Goal: Task Accomplishment & Management: Use online tool/utility

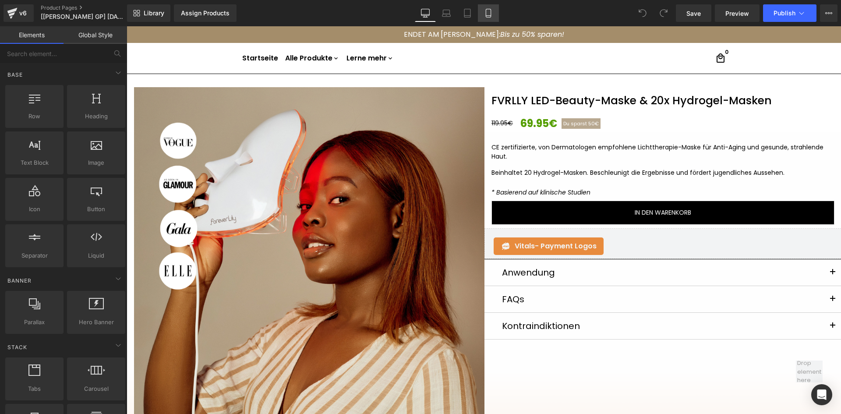
click at [495, 16] on link "Mobile" at bounding box center [488, 13] width 21 height 18
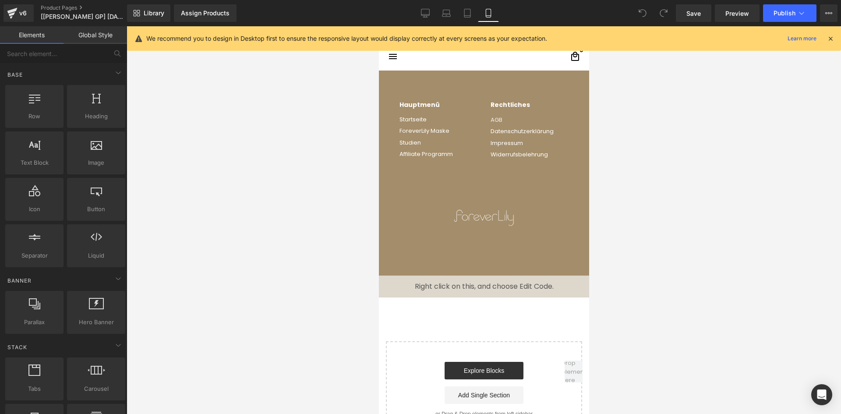
scroll to position [3233, 0]
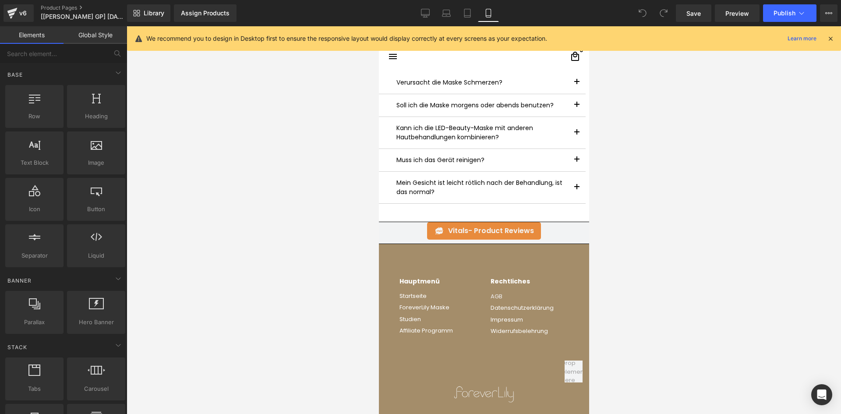
click at [829, 35] on icon at bounding box center [830, 39] width 8 height 8
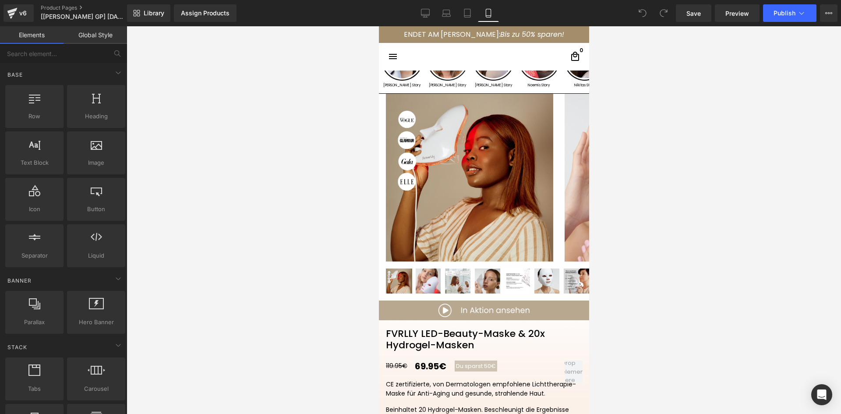
scroll to position [0, 0]
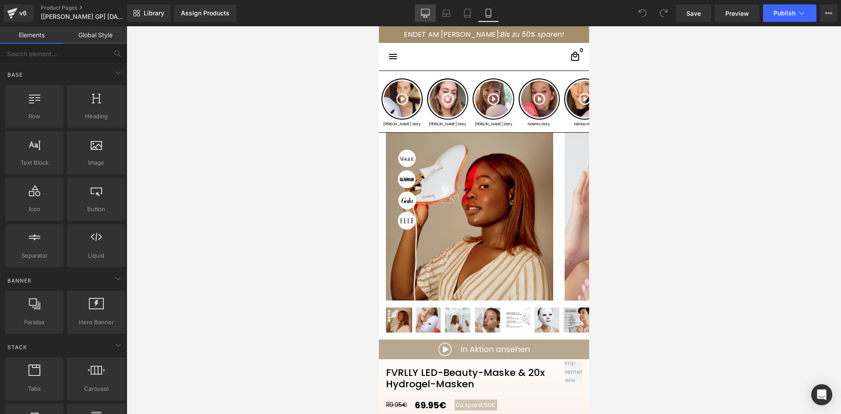
click at [430, 7] on link "Desktop" at bounding box center [425, 13] width 21 height 18
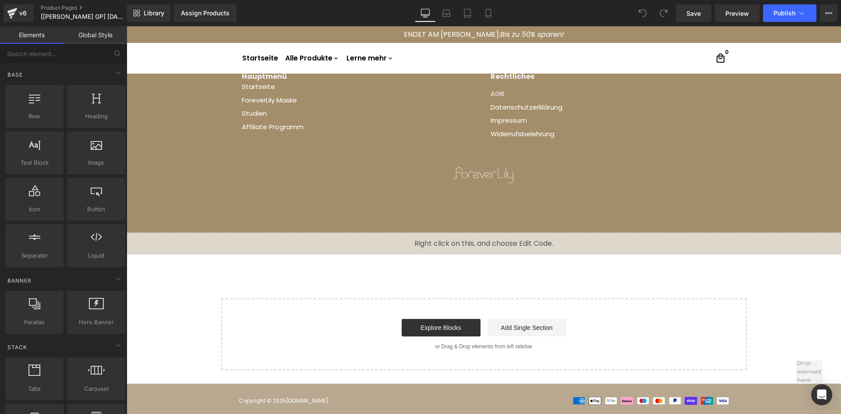
scroll to position [1063, 0]
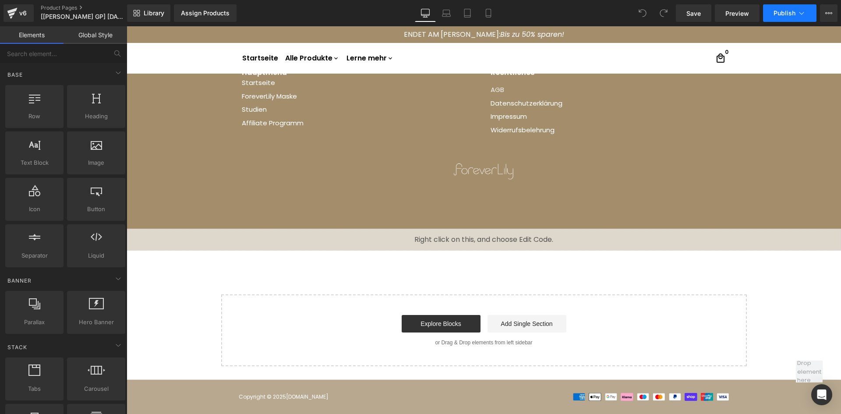
click at [787, 16] on span "Publish" at bounding box center [784, 13] width 22 height 7
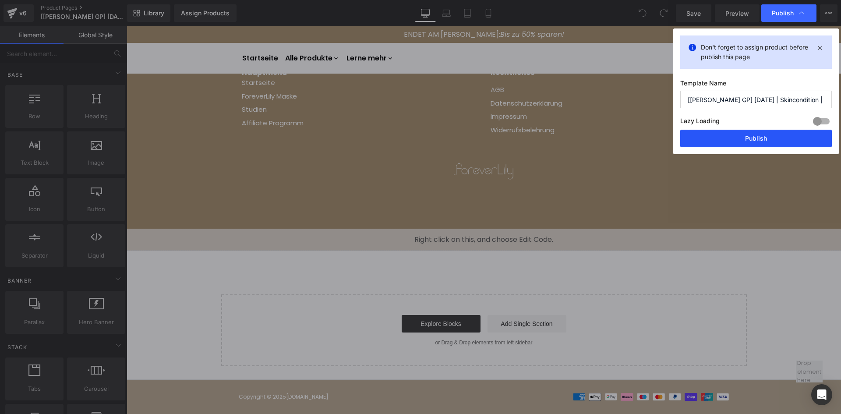
drag, startPoint x: 733, startPoint y: 138, endPoint x: 455, endPoint y: 74, distance: 284.9
click at [733, 138] on button "Publish" at bounding box center [756, 139] width 152 height 18
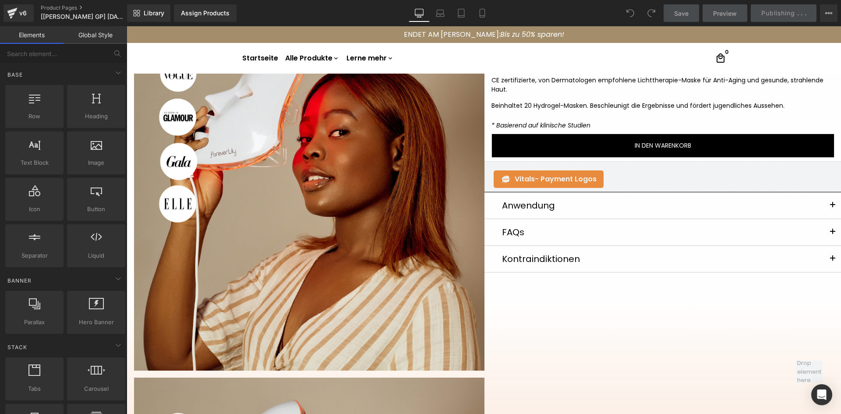
scroll to position [0, 0]
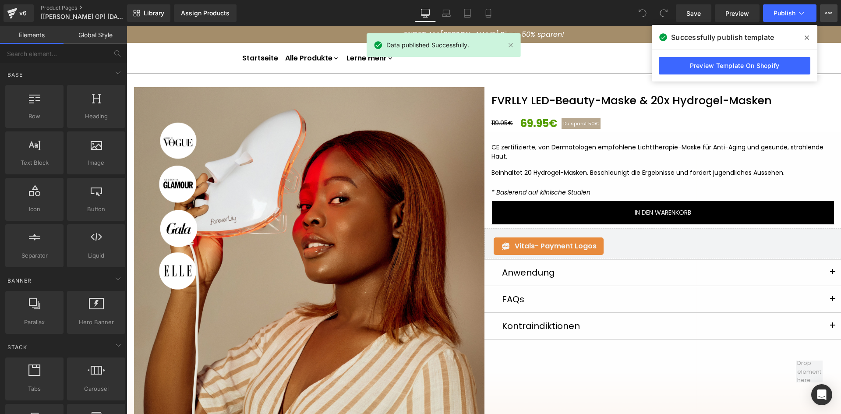
click at [830, 15] on icon at bounding box center [828, 13] width 7 height 7
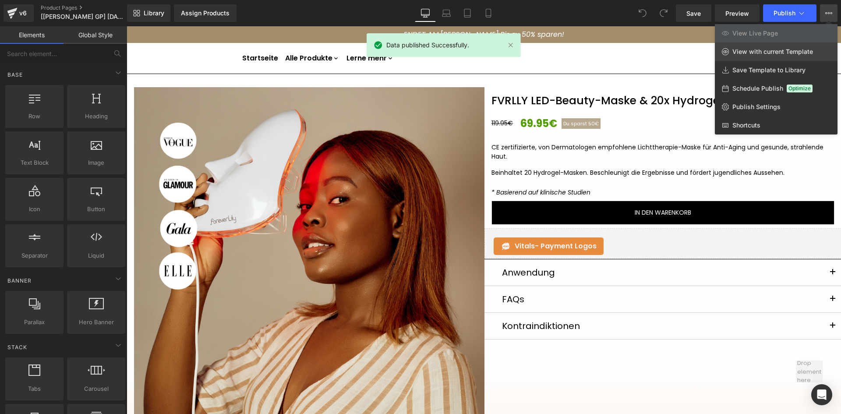
click at [774, 47] on link "View with current Template" at bounding box center [776, 51] width 123 height 18
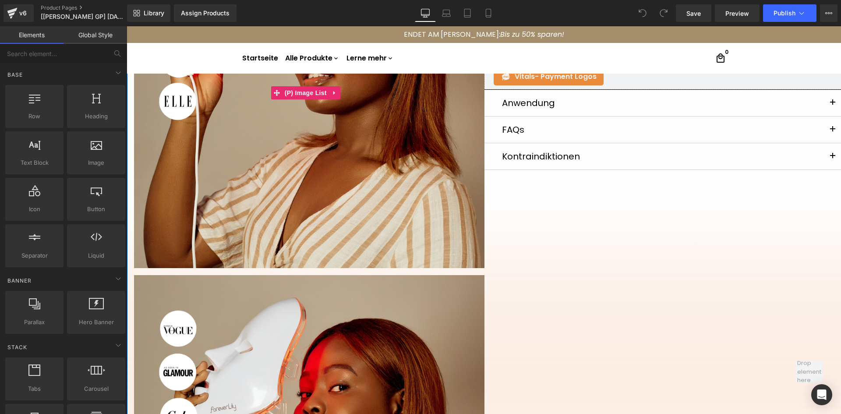
scroll to position [175, 0]
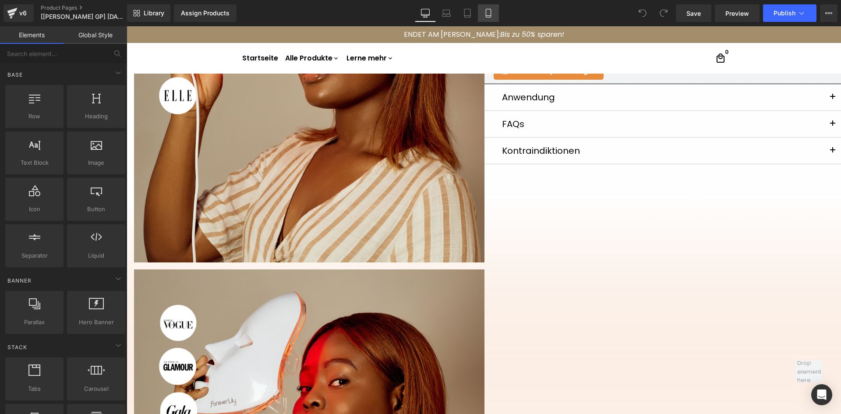
click at [483, 13] on link "Mobile" at bounding box center [488, 13] width 21 height 18
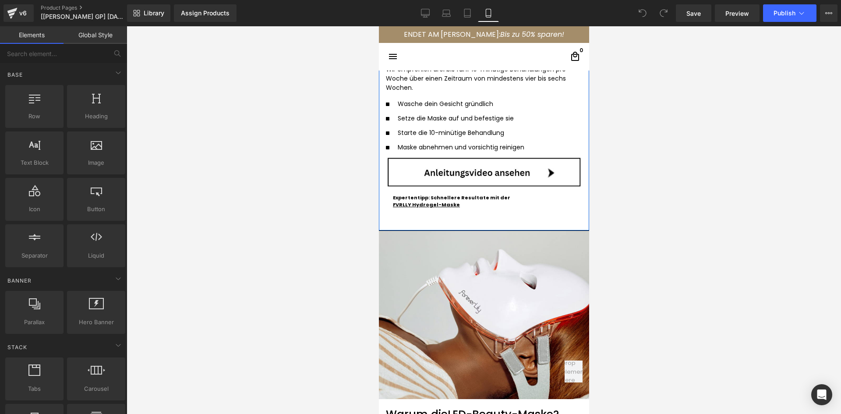
scroll to position [2001, 0]
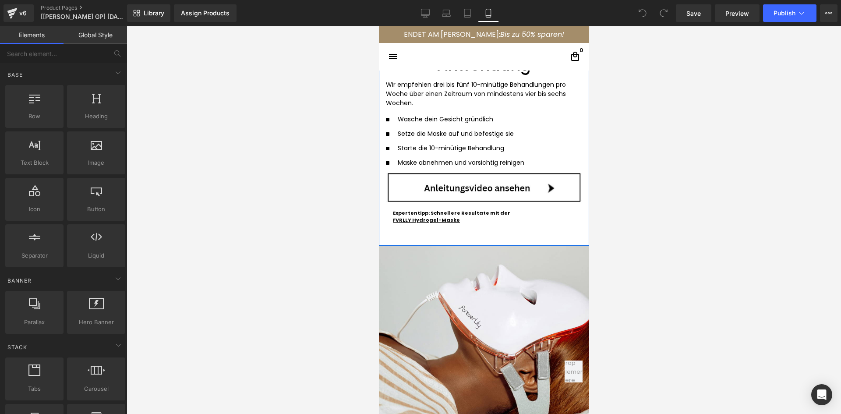
click at [429, 192] on img at bounding box center [483, 188] width 196 height 30
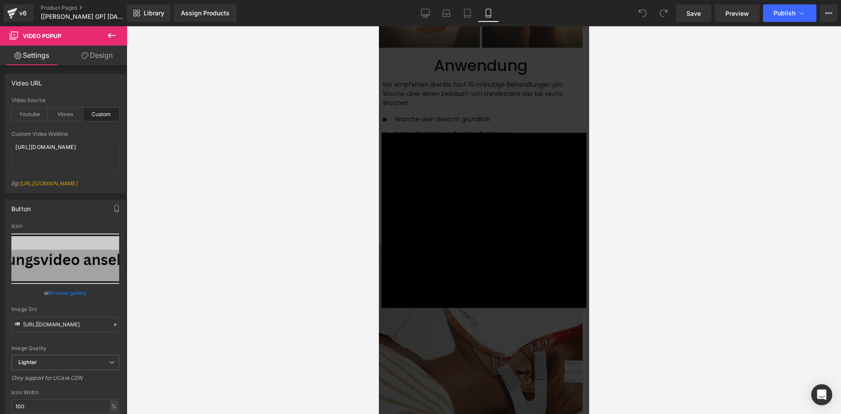
click at [441, 109] on div "× Loading..." at bounding box center [483, 220] width 210 height 388
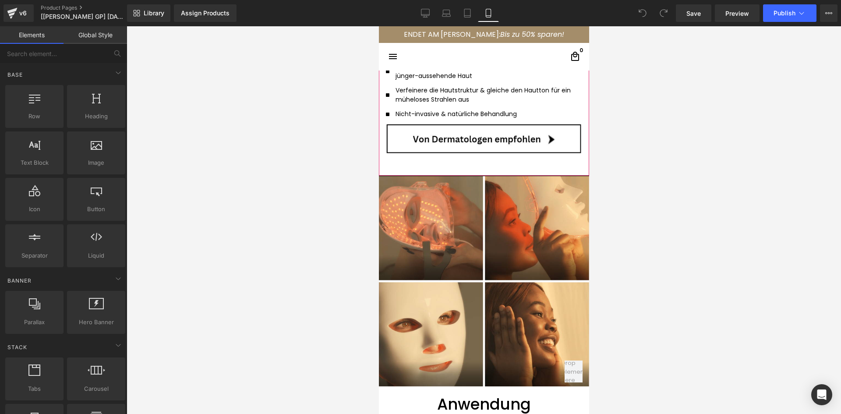
scroll to position [1650, 0]
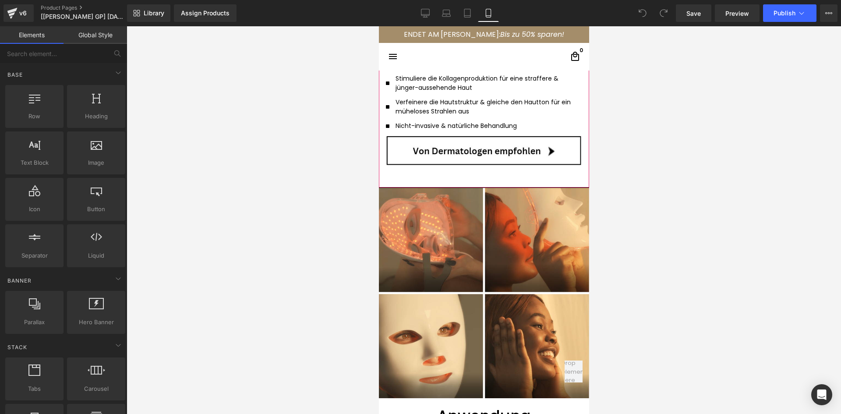
click at [444, 139] on img at bounding box center [483, 151] width 196 height 30
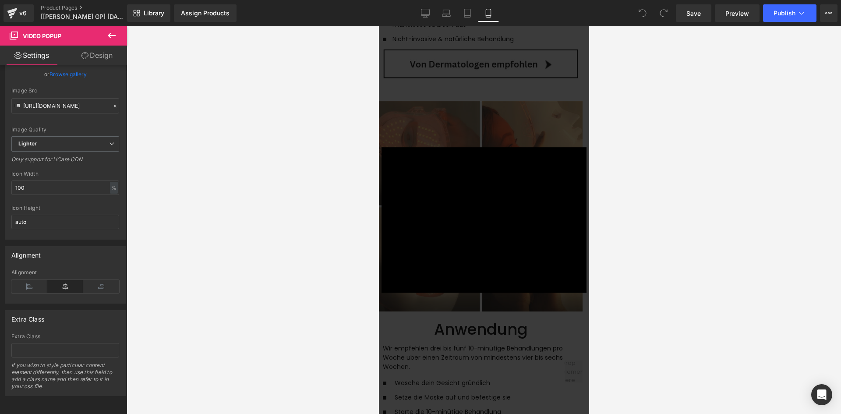
scroll to position [1738, 0]
click at [451, 124] on div "× Loading..." at bounding box center [483, 220] width 210 height 388
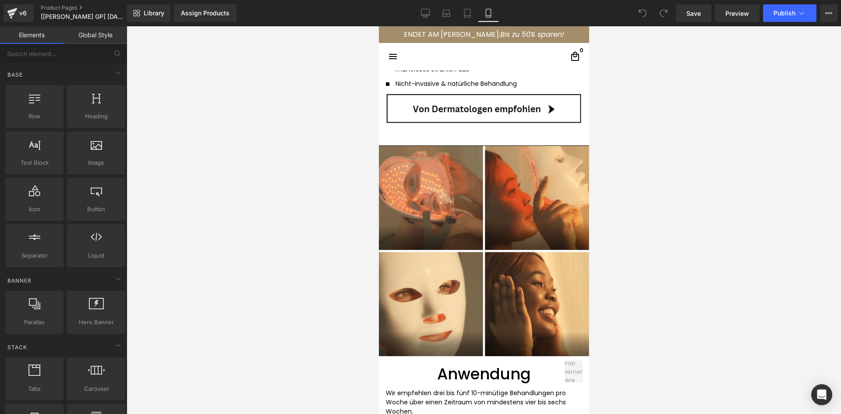
scroll to position [1650, 0]
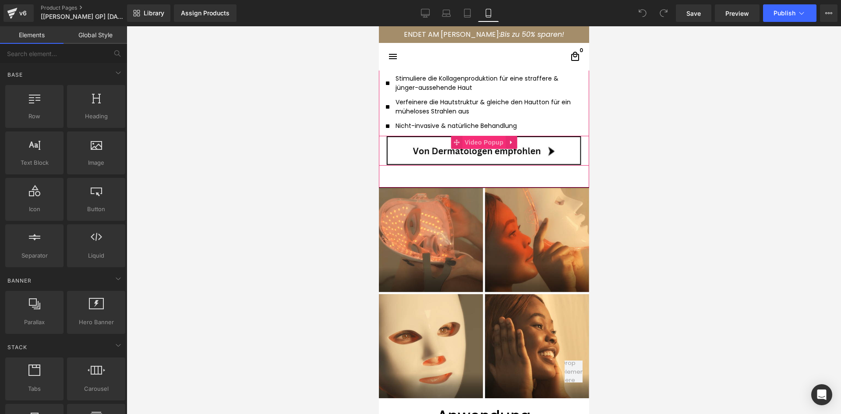
drag, startPoint x: 465, startPoint y: 142, endPoint x: 459, endPoint y: 145, distance: 7.2
click at [465, 142] on span "Video Popup" at bounding box center [483, 142] width 43 height 13
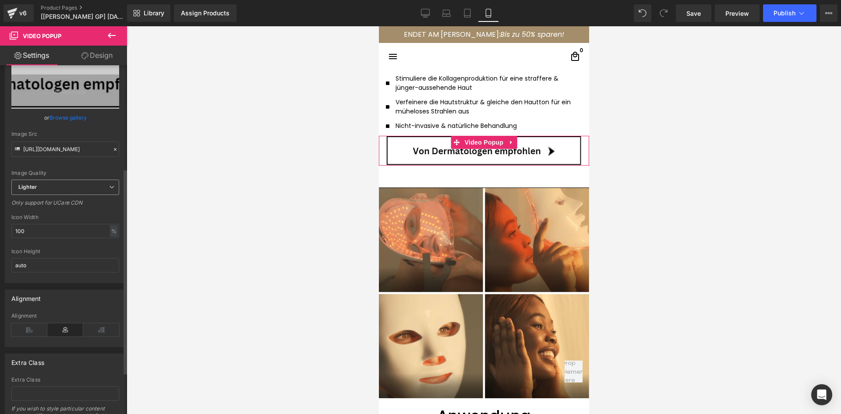
scroll to position [246, 0]
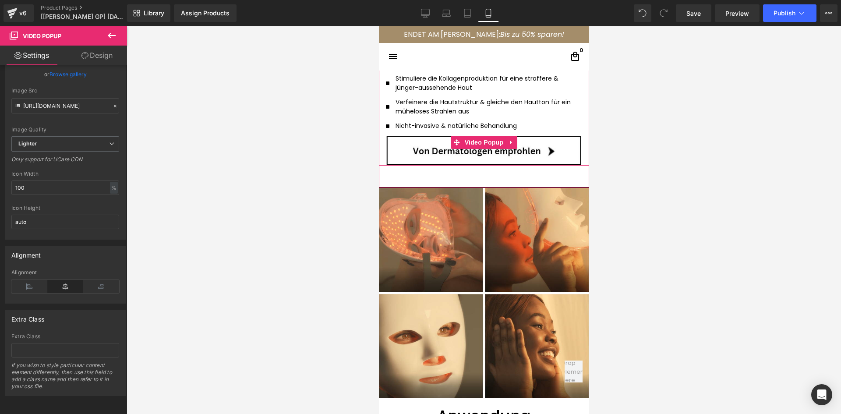
click at [401, 159] on img at bounding box center [483, 151] width 196 height 30
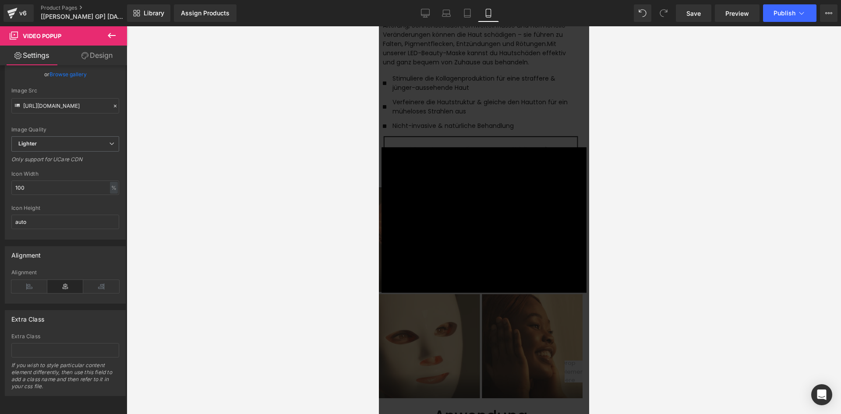
click at [294, 120] on div at bounding box center [484, 220] width 714 height 388
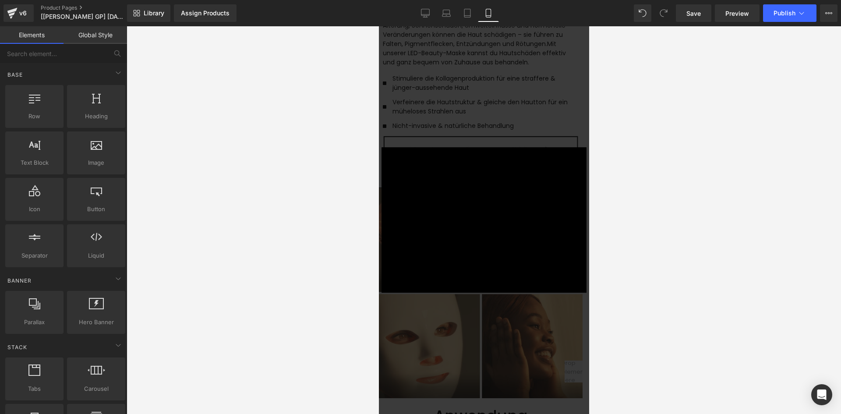
click at [481, 133] on div "× Loading..." at bounding box center [483, 220] width 210 height 388
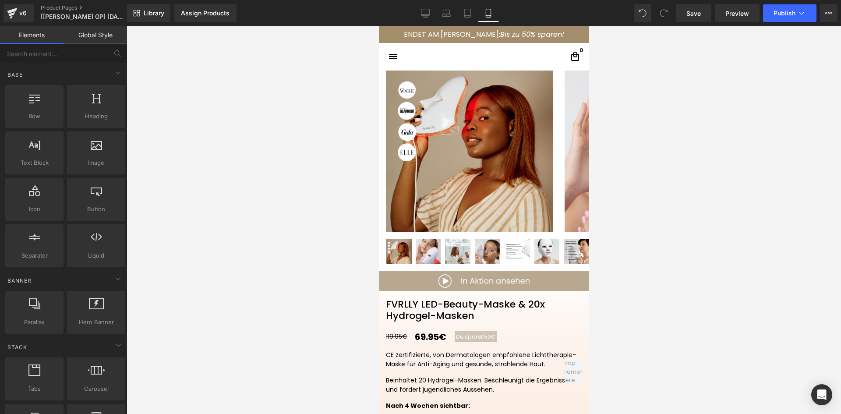
scroll to position [0, 0]
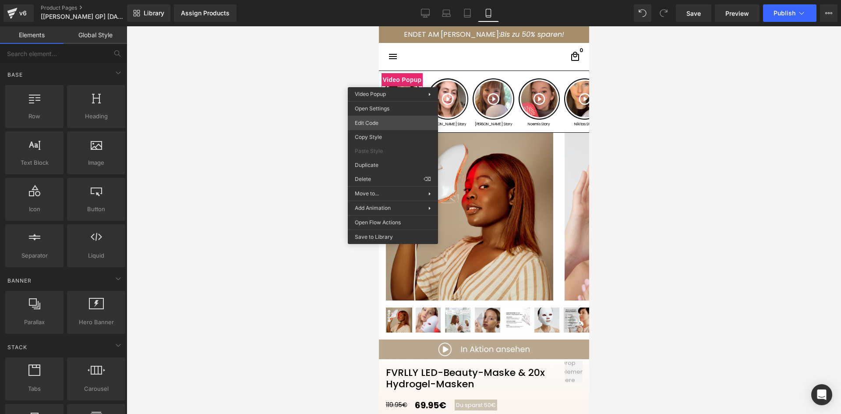
click at [376, 0] on div "Video Popup You are previewing how the will restyle your page. You can not edit…" at bounding box center [420, 0] width 841 height 0
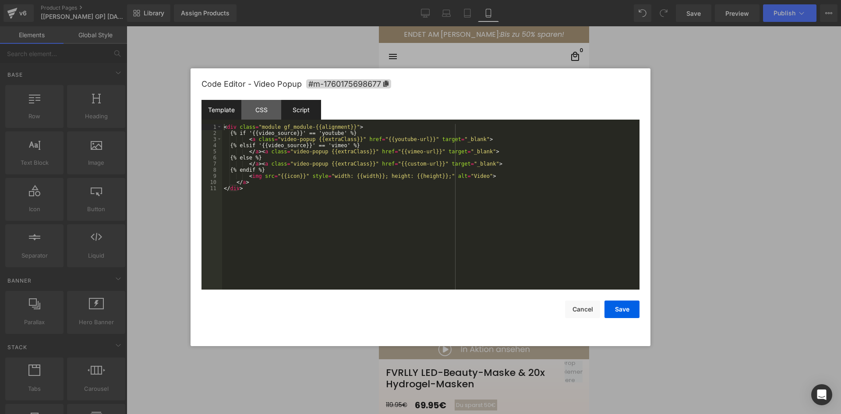
click at [303, 106] on div "Script" at bounding box center [301, 110] width 40 height 20
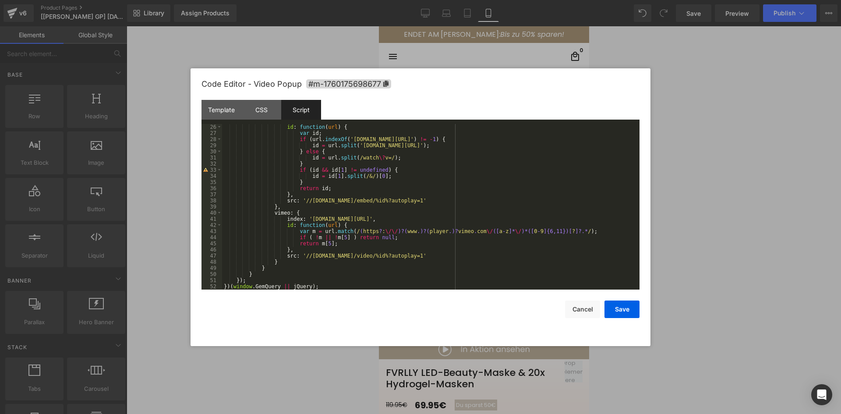
scroll to position [153, 0]
click at [582, 311] on button "Cancel" at bounding box center [582, 309] width 35 height 18
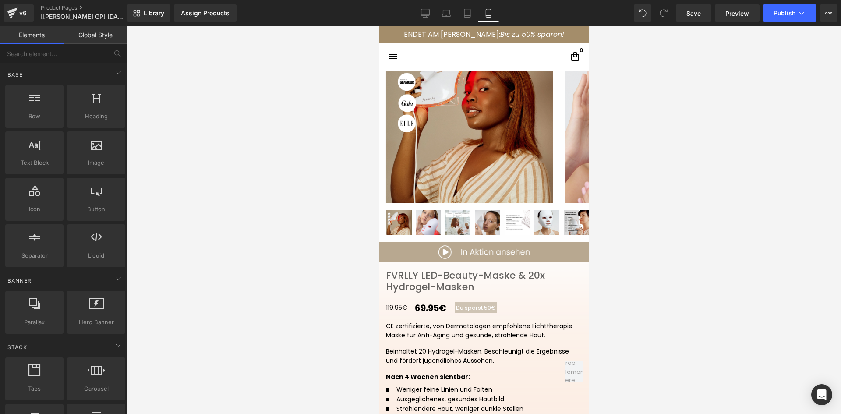
scroll to position [0, 0]
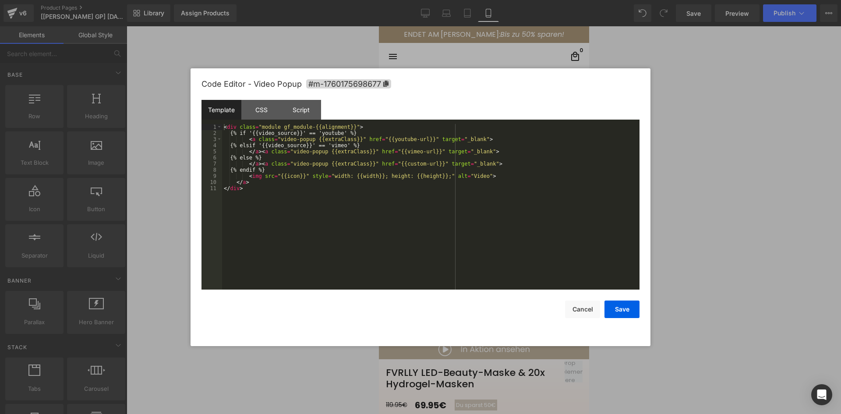
click at [403, 0] on div "Video Popup You are previewing how the will restyle your page. You can not edit…" at bounding box center [420, 0] width 841 height 0
click at [295, 109] on div "Script" at bounding box center [301, 110] width 40 height 20
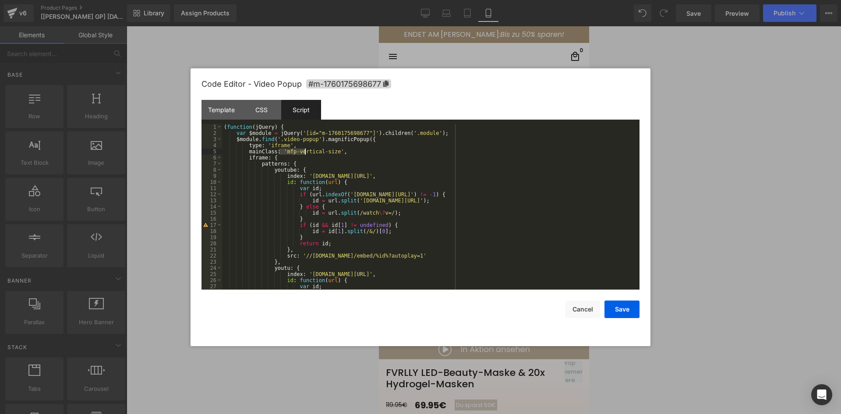
drag, startPoint x: 280, startPoint y: 151, endPoint x: 307, endPoint y: 155, distance: 27.4
click at [307, 155] on div "( function ( jQuery ) { var $module = jQuery ( '[id="m-1760175698677"]' ) . chi…" at bounding box center [429, 213] width 414 height 178
click at [332, 152] on div "( function ( jQuery ) { var $module = jQuery ( '[id="m-1760175698677"]' ) . chi…" at bounding box center [429, 207] width 414 height 166
click at [282, 153] on div "( function ( jQuery ) { var $module = jQuery ( '[id="m-1760175698677"]' ) . chi…" at bounding box center [429, 213] width 414 height 178
click at [280, 108] on div "CSS" at bounding box center [261, 110] width 40 height 20
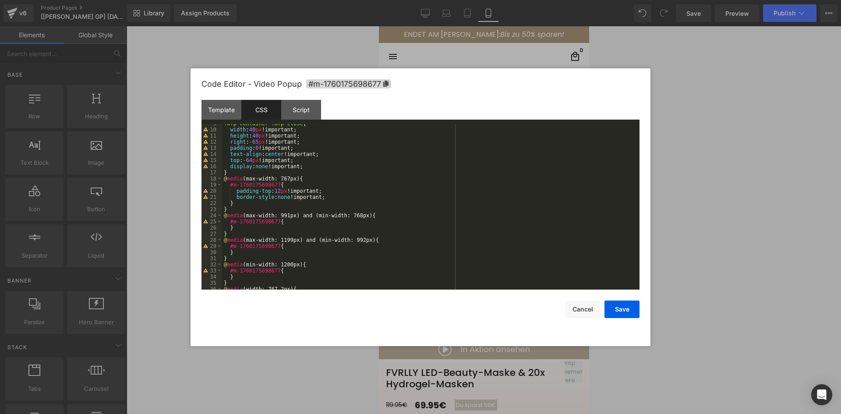
scroll to position [92, 0]
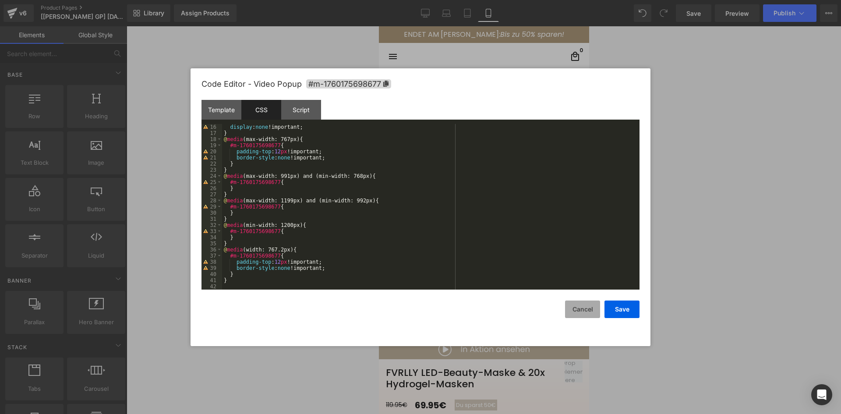
click at [588, 308] on button "Cancel" at bounding box center [582, 309] width 35 height 18
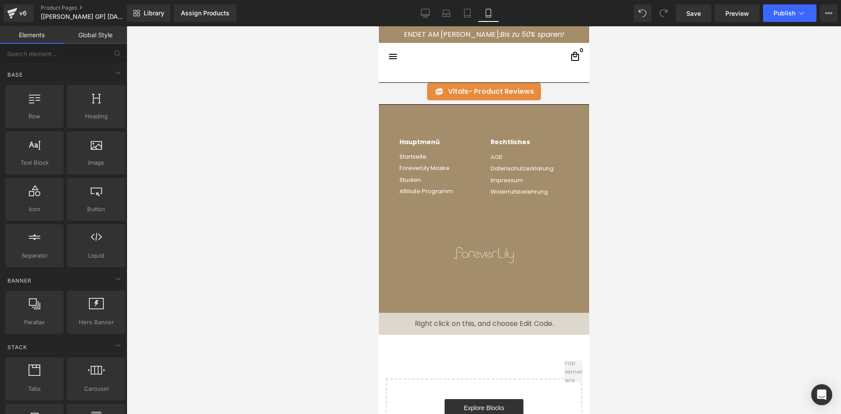
scroll to position [3376, 0]
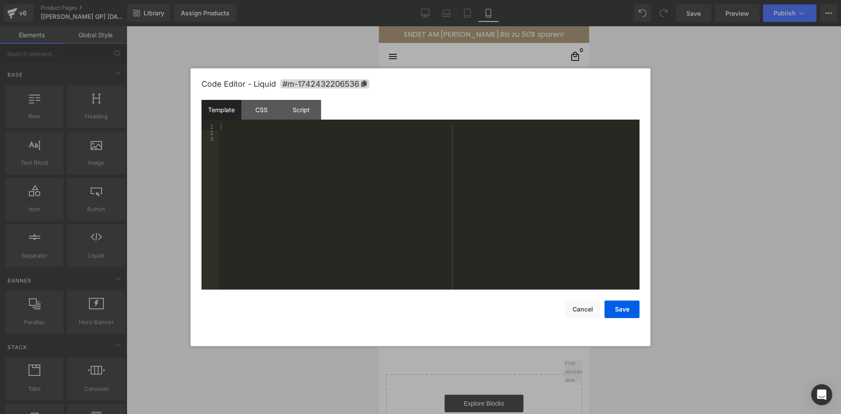
click at [449, 0] on div "Video Popup You are previewing how the will restyle your page. You can not edit…" at bounding box center [420, 0] width 841 height 0
click at [277, 102] on div "CSS" at bounding box center [261, 110] width 40 height 20
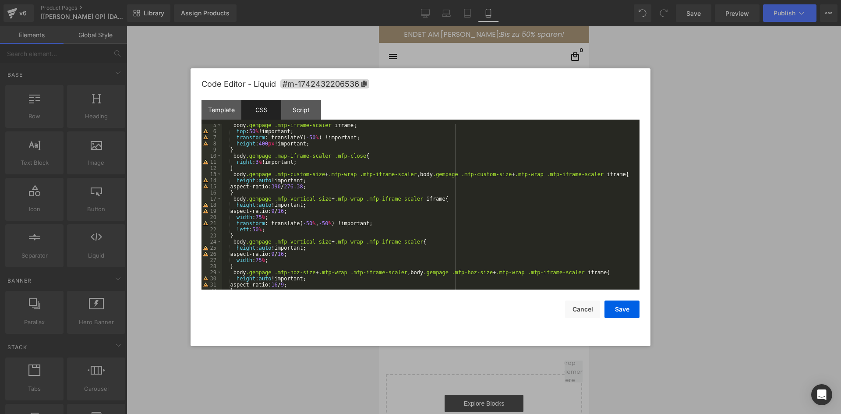
scroll to position [86, 0]
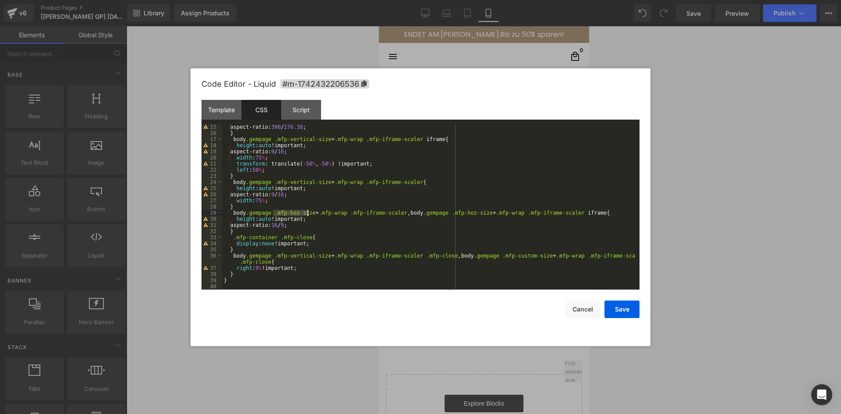
drag, startPoint x: 273, startPoint y: 212, endPoint x: 307, endPoint y: 213, distance: 34.2
click at [307, 213] on div "aspect-ratio: 390 / 276.38 ; } body .gempage .mfp-vertical-size + .mfp-wrap .mf…" at bounding box center [429, 213] width 414 height 178
click at [589, 303] on button "Cancel" at bounding box center [582, 309] width 35 height 18
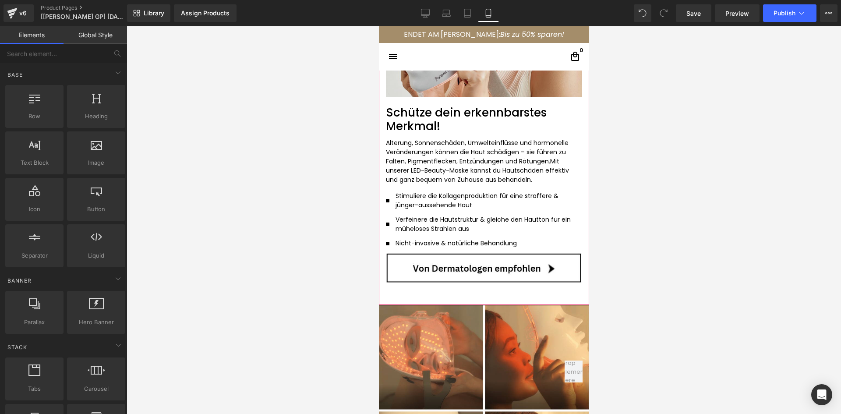
scroll to position [1708, 0]
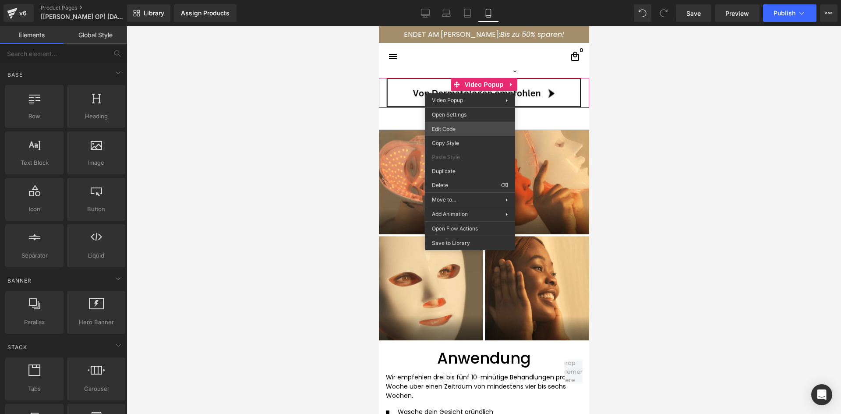
click at [454, 0] on div "Video Popup You are previewing how the will restyle your page. You can not edit…" at bounding box center [420, 0] width 841 height 0
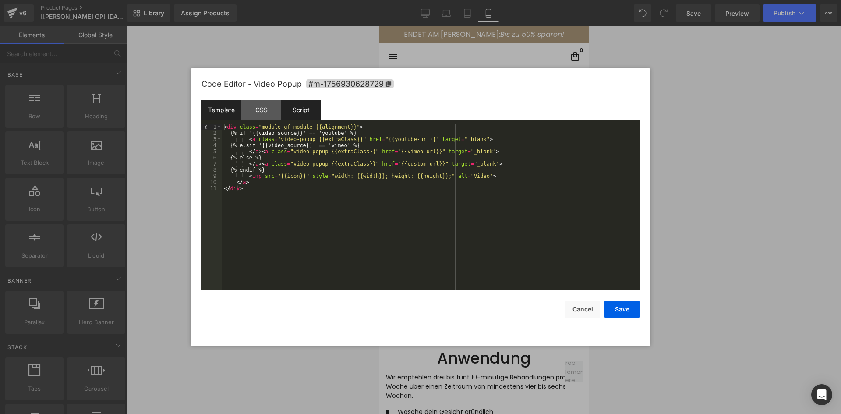
click at [293, 110] on div "Script" at bounding box center [301, 110] width 40 height 20
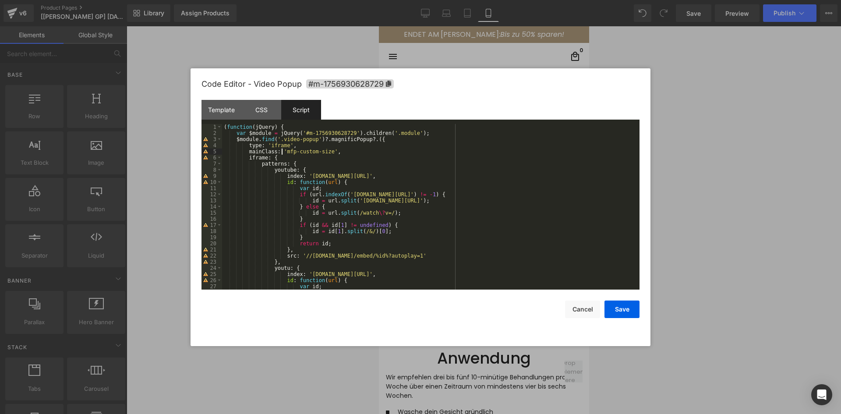
click at [281, 152] on div "( function ( jQuery ) { var $module = jQuery ( '#m-1756930628729' ) . children …" at bounding box center [429, 213] width 414 height 178
click at [324, 152] on div "( function ( jQuery ) { var $module = jQuery ( '#m-1756930628729' ) . children …" at bounding box center [429, 213] width 414 height 178
click at [619, 311] on button "Save" at bounding box center [621, 309] width 35 height 18
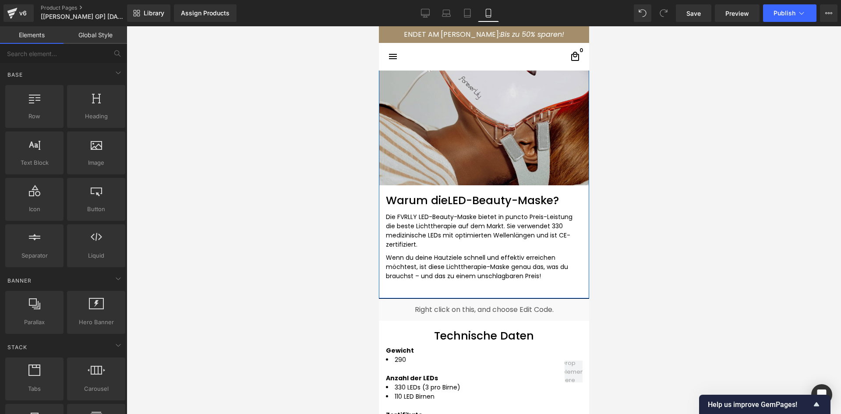
scroll to position [2102, 0]
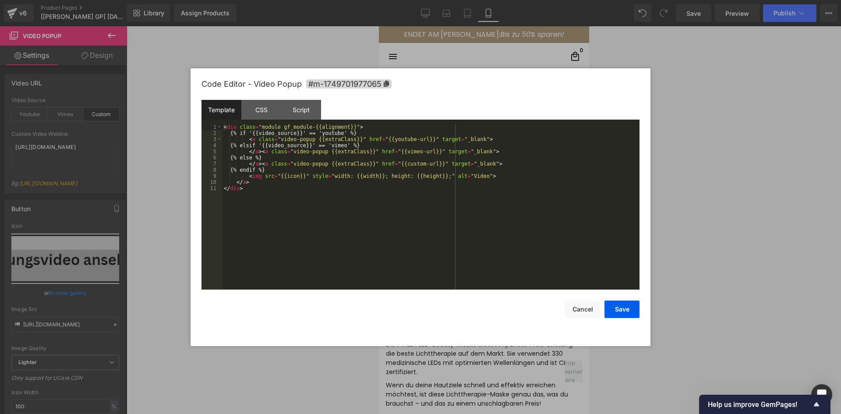
click at [456, 0] on div "Video Popup You are previewing how the will restyle your page. You can not edit…" at bounding box center [420, 0] width 841 height 0
click at [302, 108] on div "Script" at bounding box center [301, 110] width 40 height 20
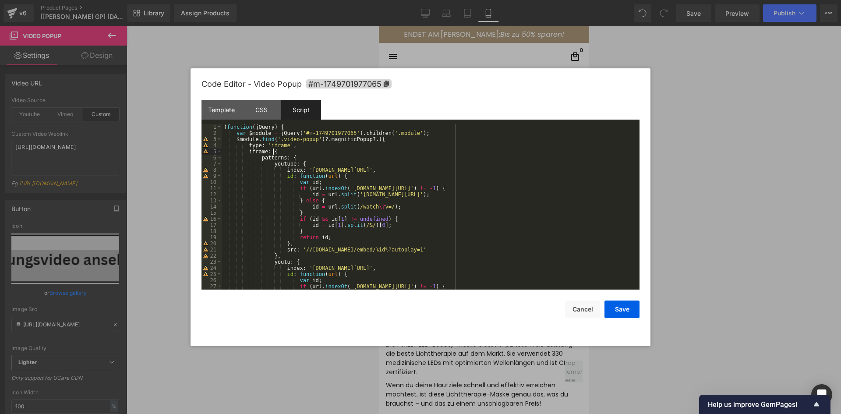
click at [301, 148] on div "( function ( jQuery ) { var $module = jQuery ( '#m-1749701977065' ) . children …" at bounding box center [429, 213] width 414 height 178
click at [303, 143] on div "( function ( jQuery ) { var $module = jQuery ( '#m-1749701977065' ) . children …" at bounding box center [429, 213] width 414 height 178
click at [589, 314] on button "Cancel" at bounding box center [582, 309] width 35 height 18
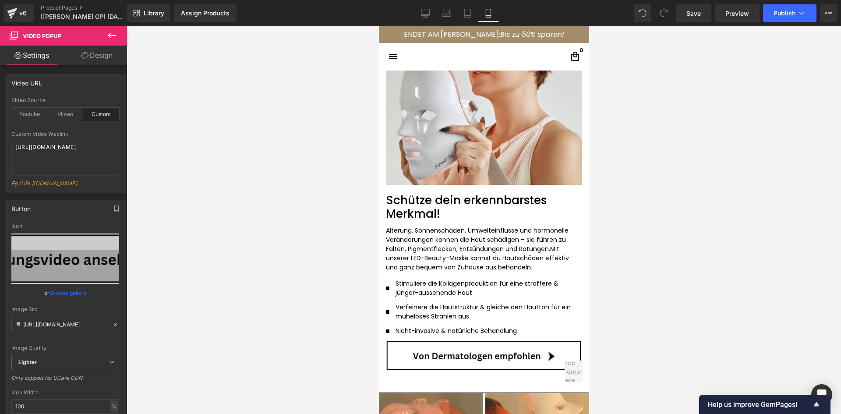
scroll to position [1621, 0]
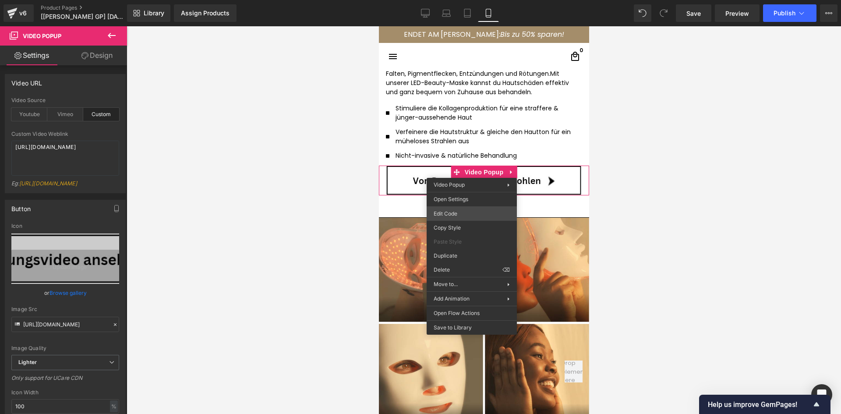
click at [445, 0] on div "Video Popup You are previewing how the will restyle your page. You can not edit…" at bounding box center [420, 0] width 841 height 0
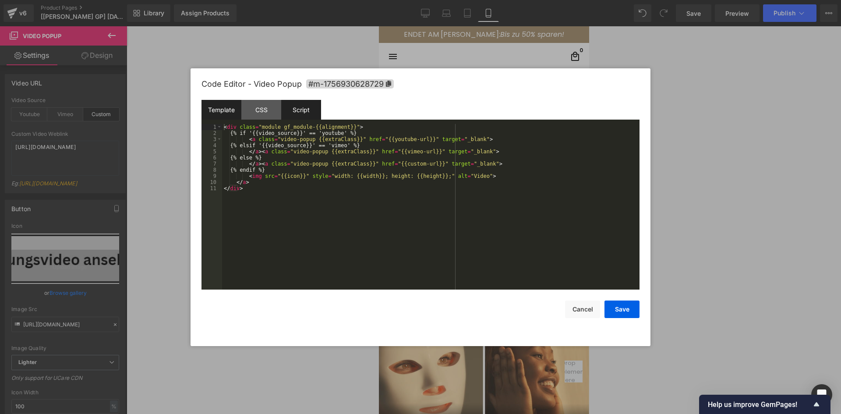
click at [310, 103] on div "Script" at bounding box center [301, 110] width 40 height 20
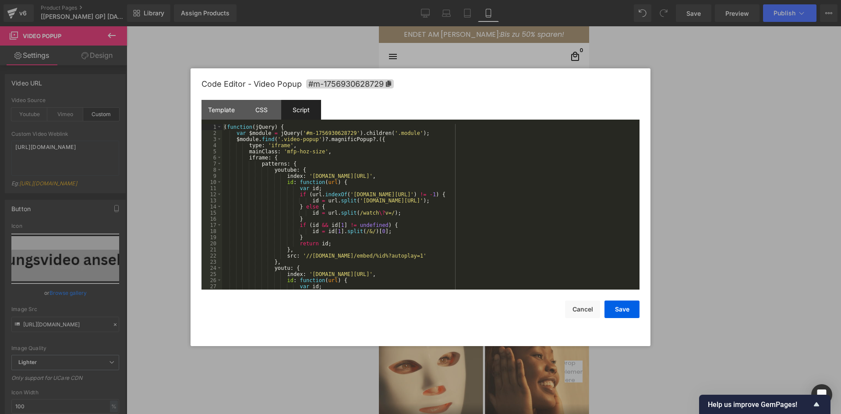
click at [272, 145] on div "( function ( jQuery ) { var $module = jQuery ( '#m-1756930628729' ) . children …" at bounding box center [429, 213] width 414 height 178
drag, startPoint x: 248, startPoint y: 152, endPoint x: 321, endPoint y: 153, distance: 73.2
click at [321, 153] on div "( function ( jQuery ) { var $module = jQuery ( '#m-1756930628729' ) . children …" at bounding box center [429, 213] width 414 height 178
click at [626, 313] on button "Save" at bounding box center [621, 309] width 35 height 18
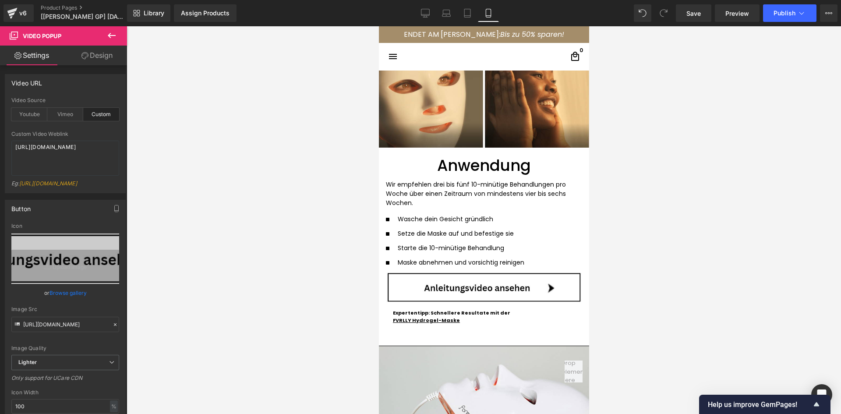
scroll to position [2059, 0]
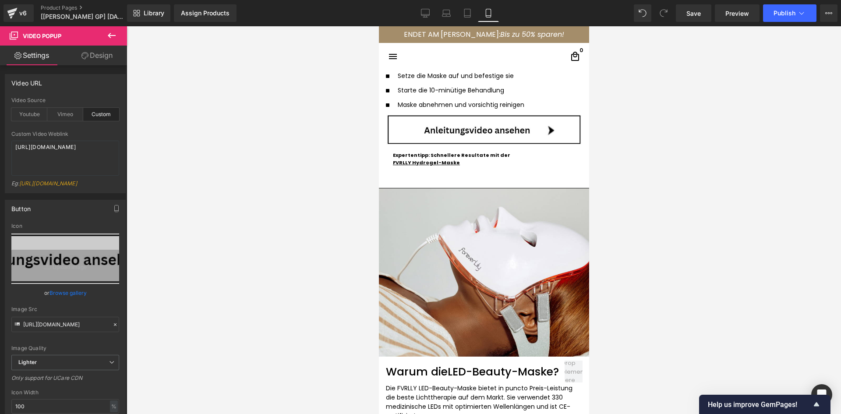
click at [470, 131] on img at bounding box center [483, 130] width 196 height 30
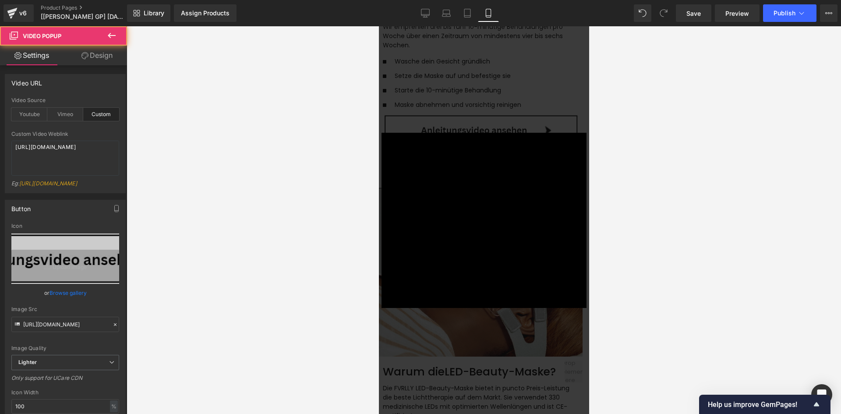
click at [471, 106] on div "× Loading..." at bounding box center [483, 220] width 210 height 388
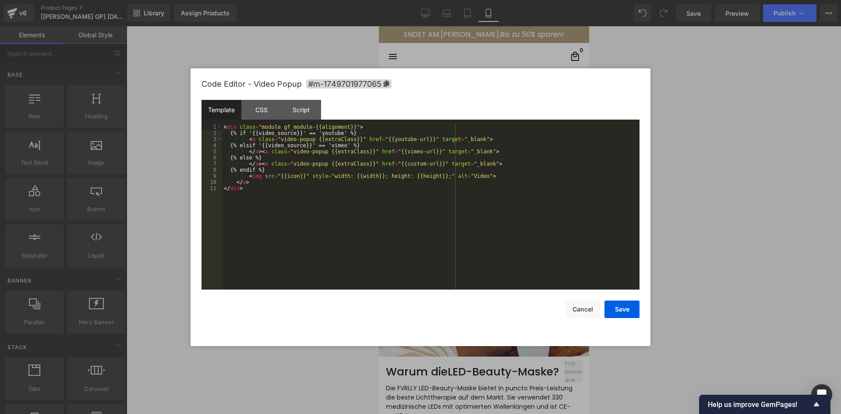
click at [450, 0] on div "Video Popup You are previewing how the will restyle your page. You can not edit…" at bounding box center [420, 0] width 841 height 0
click at [305, 111] on div "Script" at bounding box center [301, 110] width 40 height 20
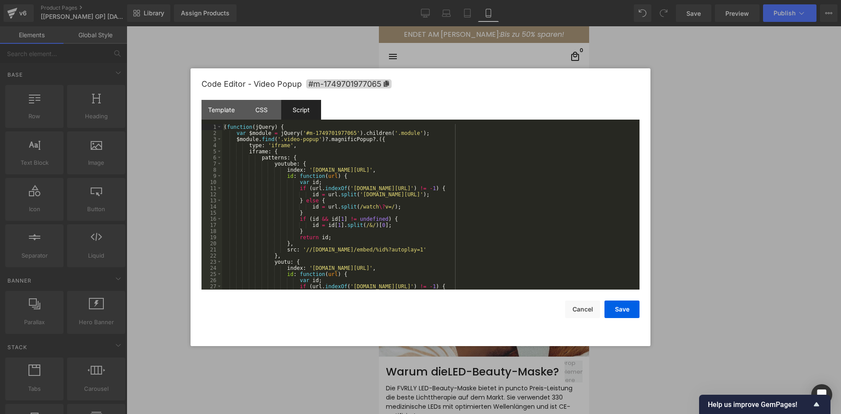
click at [293, 148] on div "( function ( jQuery ) { var $module = jQuery ( '#m-1749701977065' ) . children …" at bounding box center [429, 213] width 414 height 178
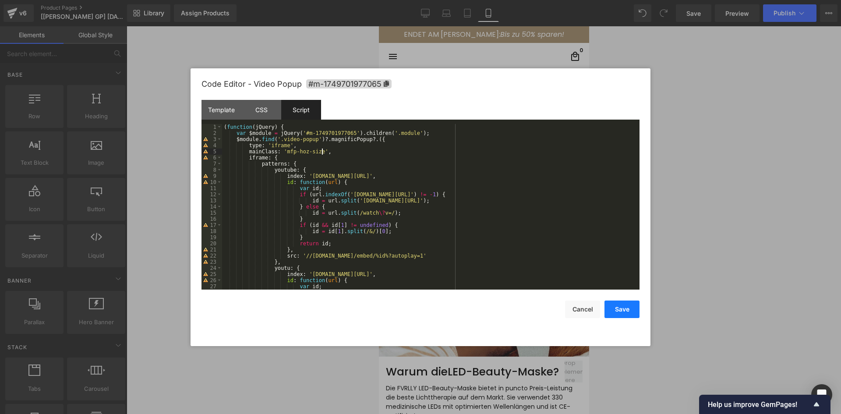
click at [618, 314] on button "Save" at bounding box center [621, 309] width 35 height 18
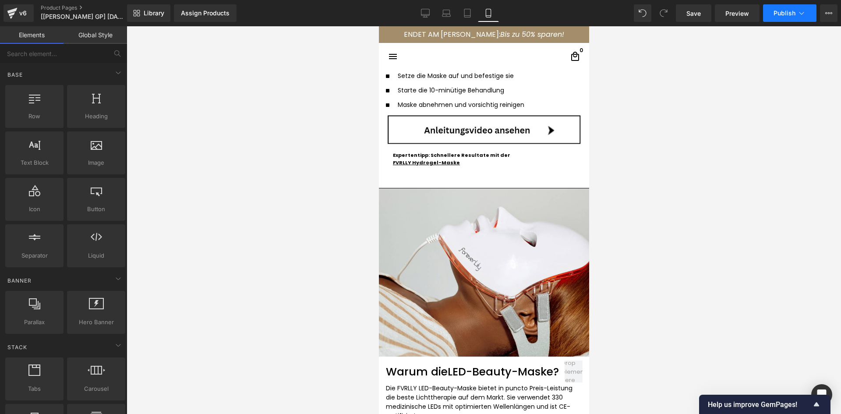
click at [784, 16] on span "Publish" at bounding box center [784, 13] width 22 height 7
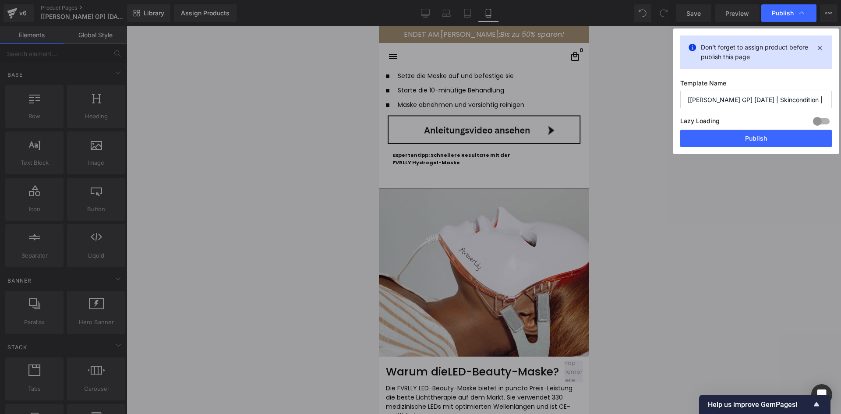
click at [691, 141] on button "Publish" at bounding box center [756, 139] width 152 height 18
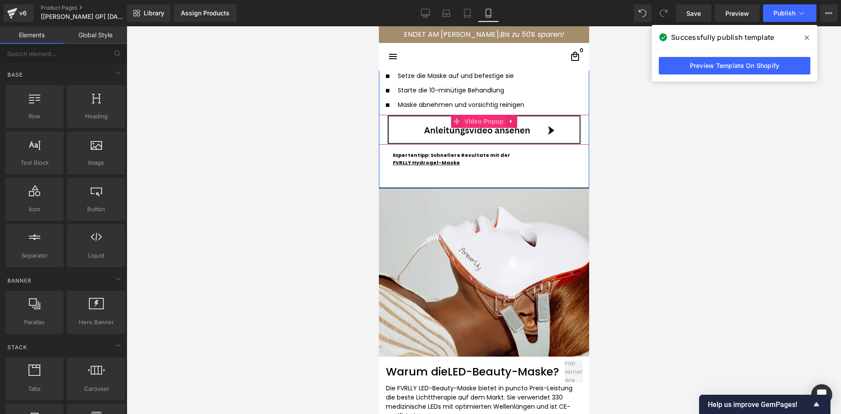
click at [470, 120] on span "Video Popup" at bounding box center [483, 121] width 43 height 13
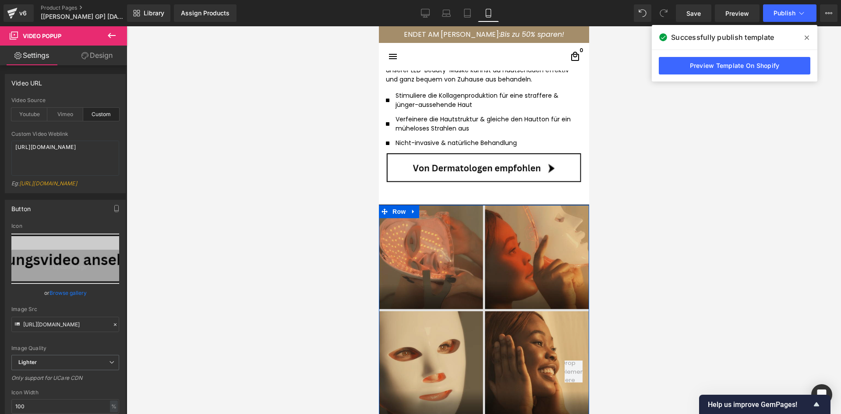
scroll to position [1533, 0]
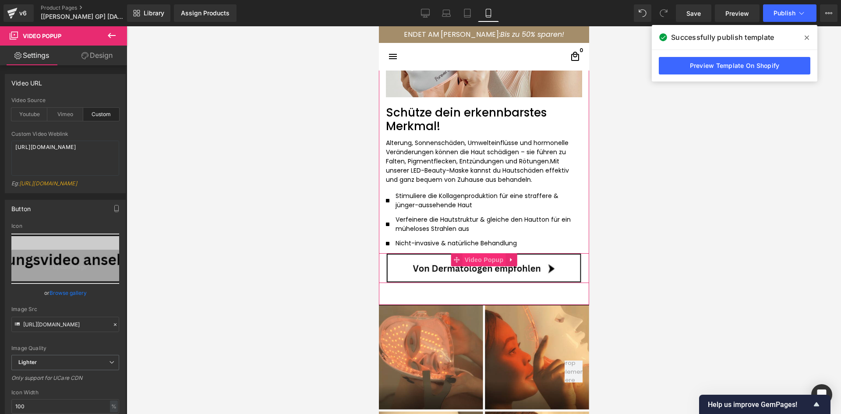
click at [474, 258] on span "Video Popup" at bounding box center [483, 259] width 43 height 13
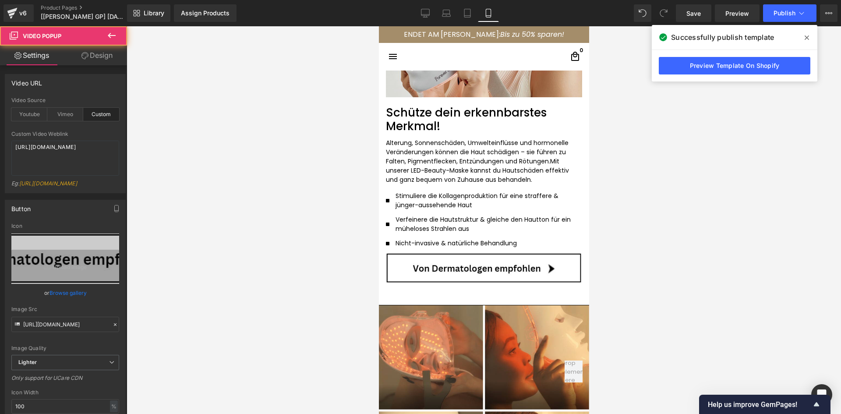
click at [805, 39] on icon at bounding box center [807, 37] width 4 height 4
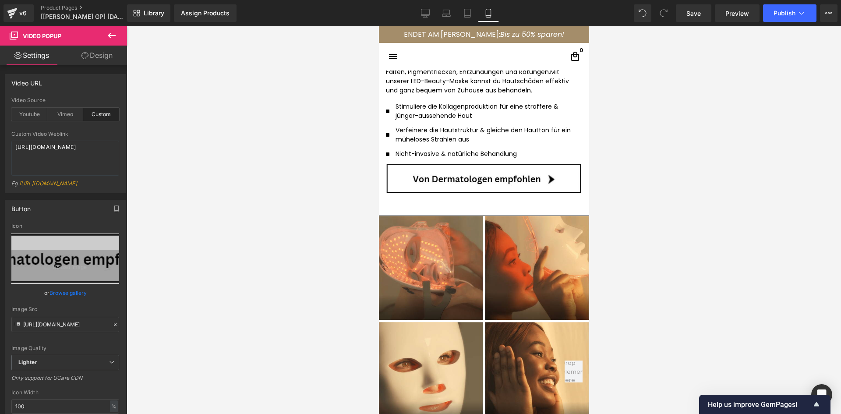
scroll to position [1621, 0]
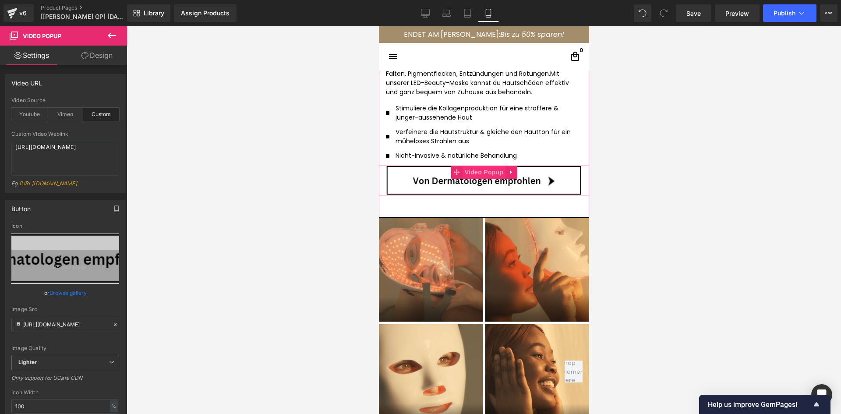
click at [476, 171] on span "Video Popup" at bounding box center [483, 172] width 43 height 13
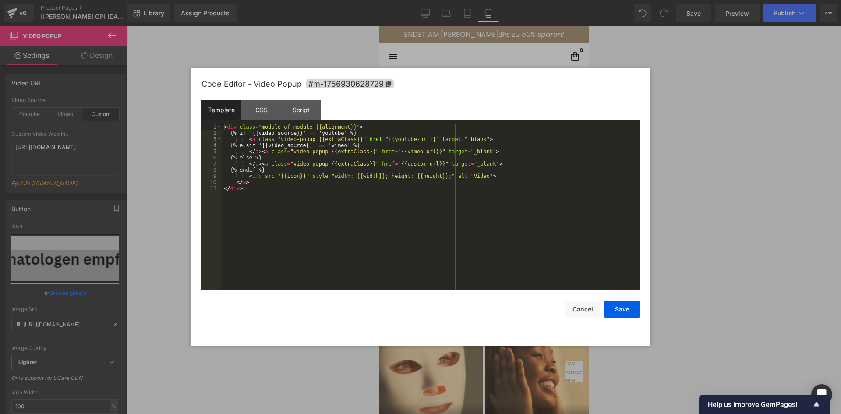
click at [461, 0] on div "Video Popup You are previewing how the will restyle your page. You can not edit…" at bounding box center [420, 0] width 841 height 0
click at [311, 104] on div "Script" at bounding box center [301, 110] width 40 height 20
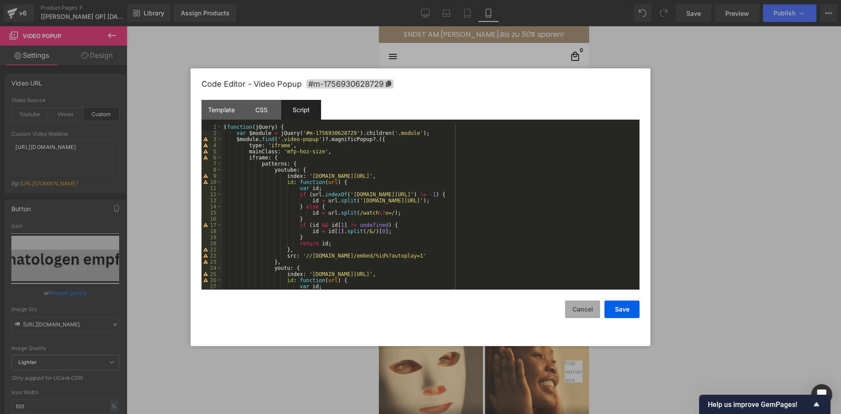
drag, startPoint x: 576, startPoint y: 307, endPoint x: 134, endPoint y: 170, distance: 463.1
click at [576, 307] on button "Cancel" at bounding box center [582, 309] width 35 height 18
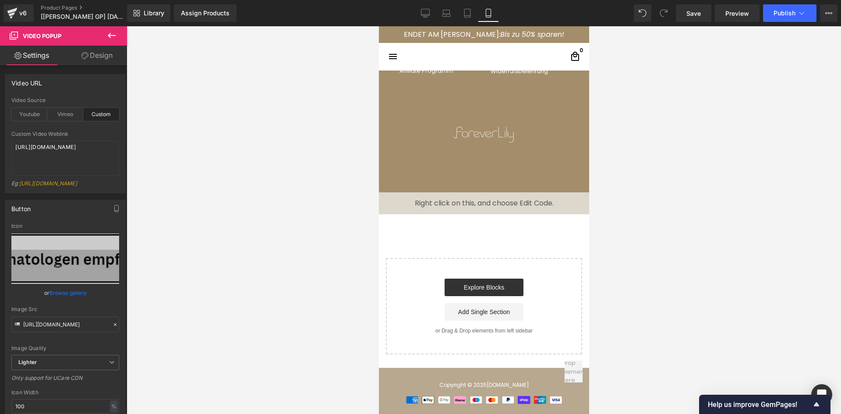
scroll to position [3496, 0]
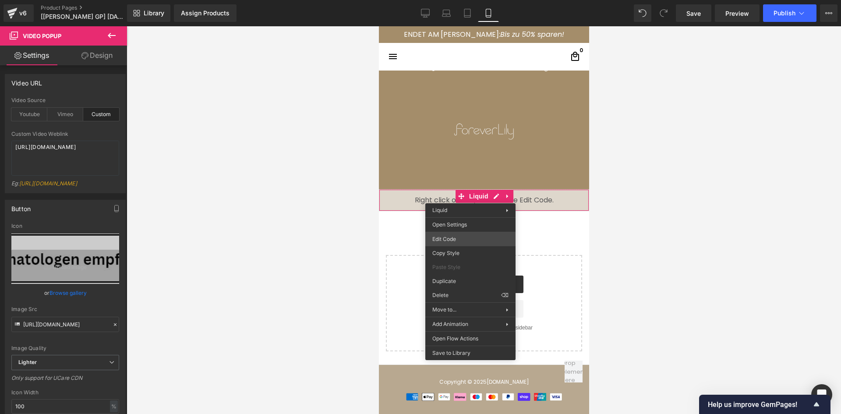
click at [453, 0] on div "Video Popup You are previewing how the will restyle your page. You can not edit…" at bounding box center [420, 0] width 841 height 0
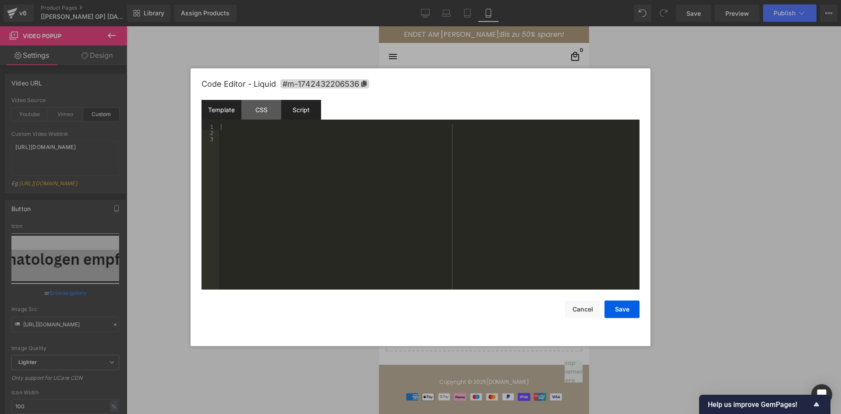
click at [307, 114] on div "Script" at bounding box center [301, 110] width 40 height 20
click at [265, 110] on div "CSS" at bounding box center [261, 110] width 40 height 20
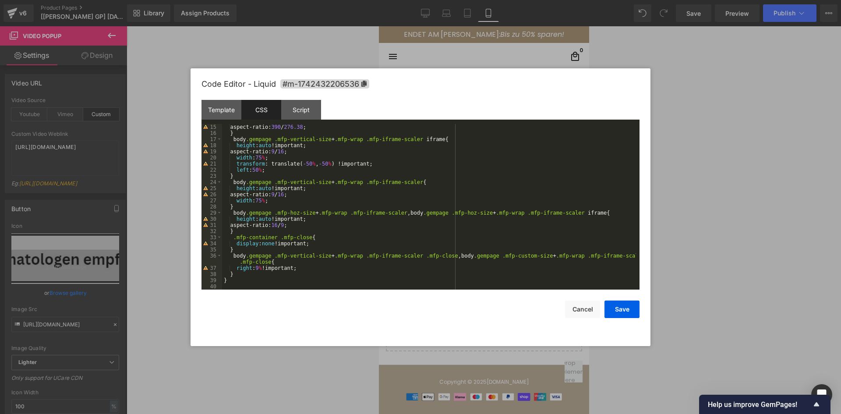
scroll to position [33, 0]
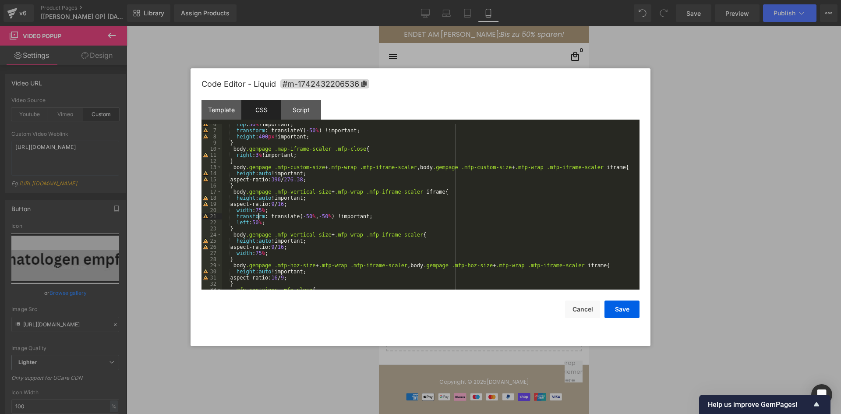
click at [258, 213] on div "top : 50 % !important; transform : translateY( -50 % ) !important; height : 400…" at bounding box center [429, 210] width 414 height 178
click at [258, 256] on div "top : 50 % !important; transform : translateY( -50 % ) !important; height : 400…" at bounding box center [429, 210] width 414 height 178
click at [301, 255] on div "top : 50 % !important; transform : translateY( -50 % ) !important; height : 400…" at bounding box center [429, 210] width 414 height 178
click at [617, 310] on button "Save" at bounding box center [621, 309] width 35 height 18
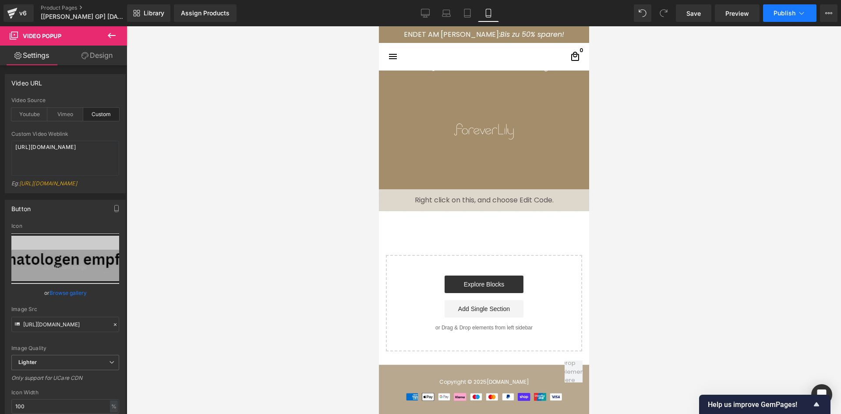
click at [784, 14] on span "Publish" at bounding box center [784, 13] width 22 height 7
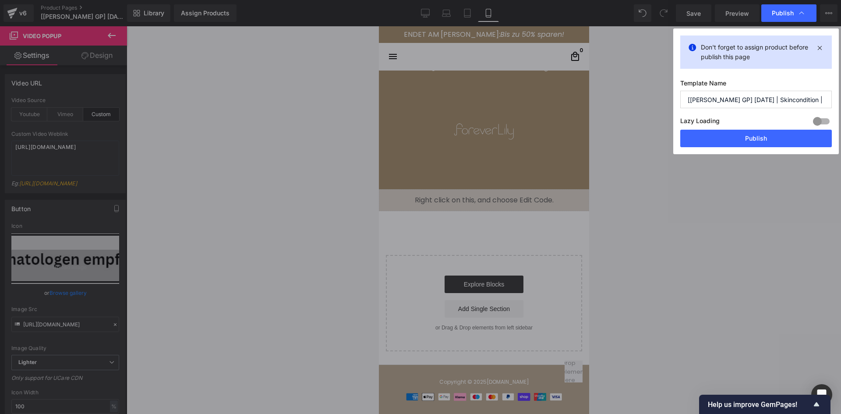
click at [710, 136] on button "Publish" at bounding box center [756, 139] width 152 height 18
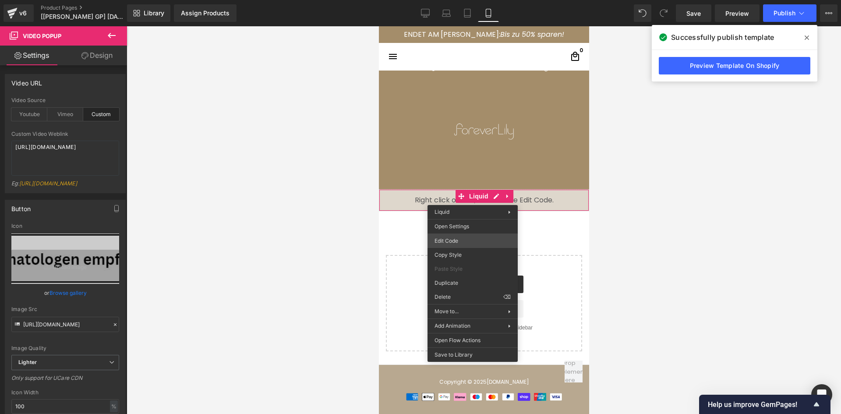
click at [457, 0] on div "Video Popup You are previewing how the will restyle your page. You can not edit…" at bounding box center [420, 0] width 841 height 0
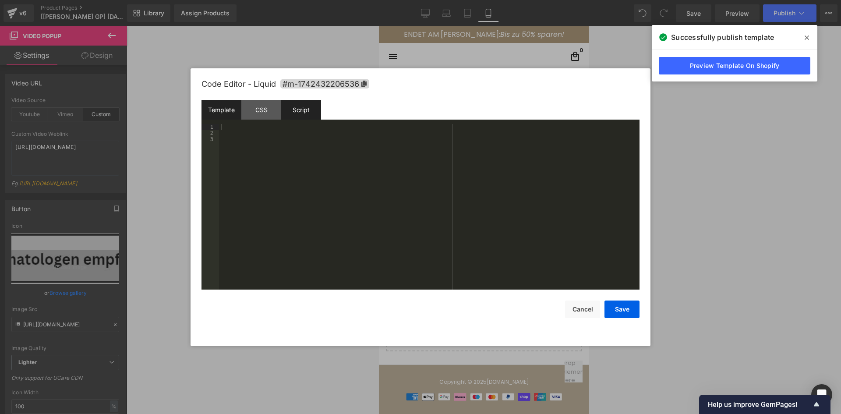
click at [302, 110] on div "Script" at bounding box center [301, 110] width 40 height 20
click at [262, 109] on div "CSS" at bounding box center [261, 110] width 40 height 20
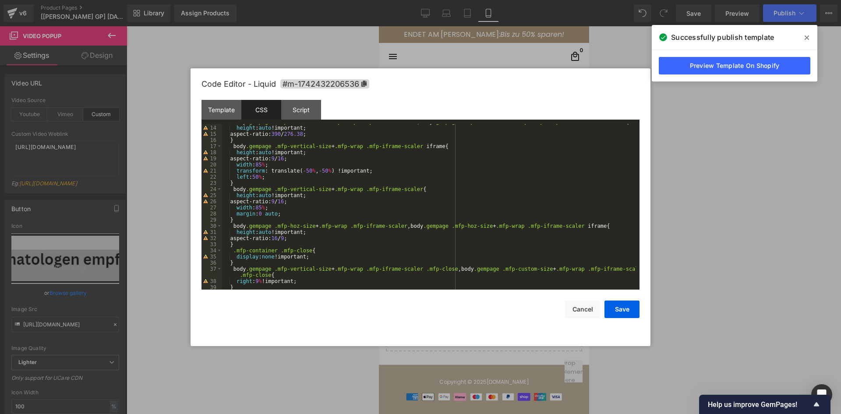
scroll to position [92, 0]
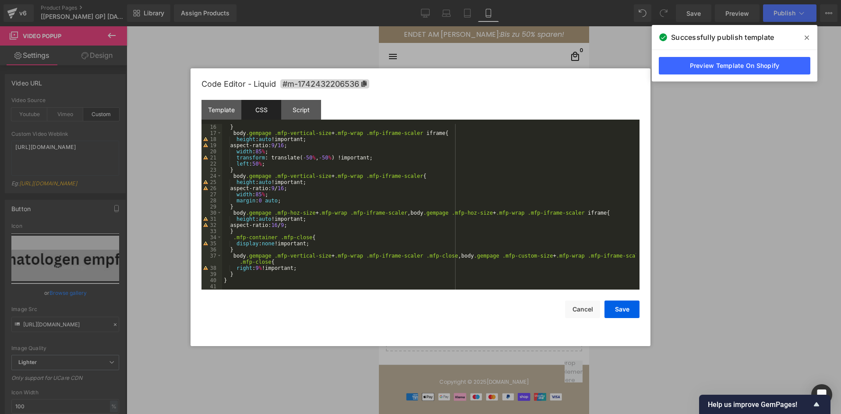
click at [802, 37] on span at bounding box center [807, 38] width 14 height 14
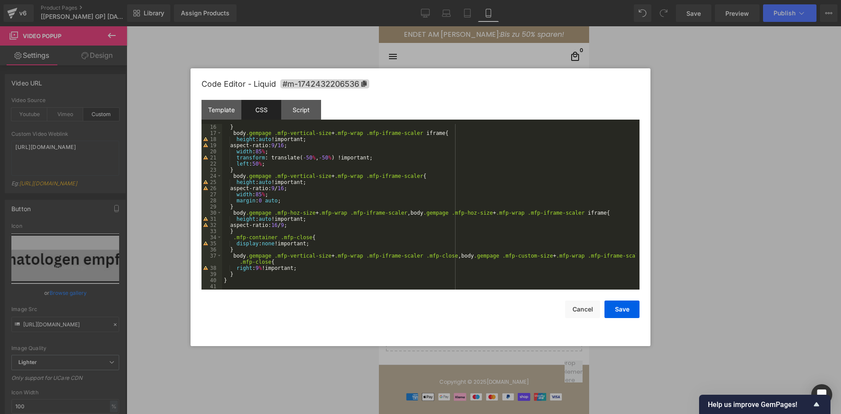
scroll to position [66, 0]
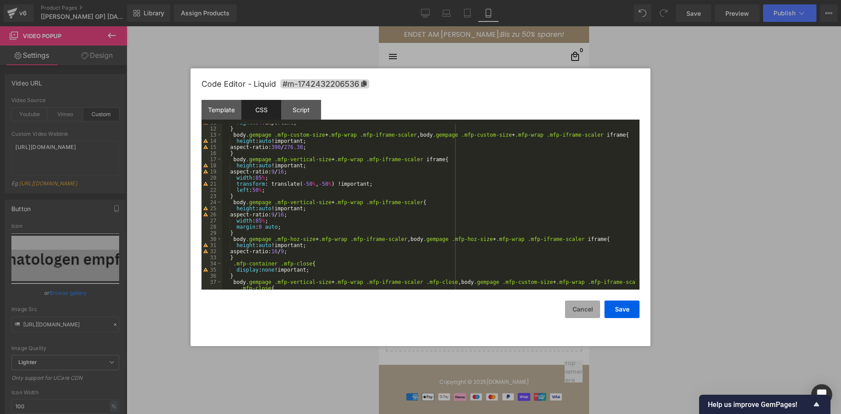
click at [593, 306] on button "Cancel" at bounding box center [582, 309] width 35 height 18
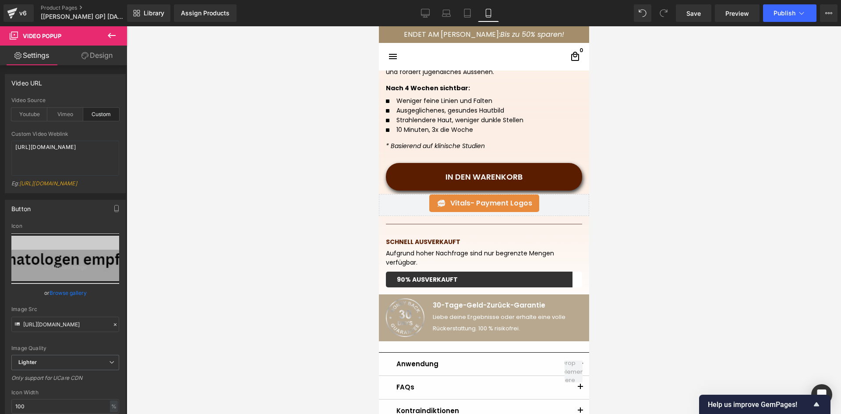
scroll to position [211, 0]
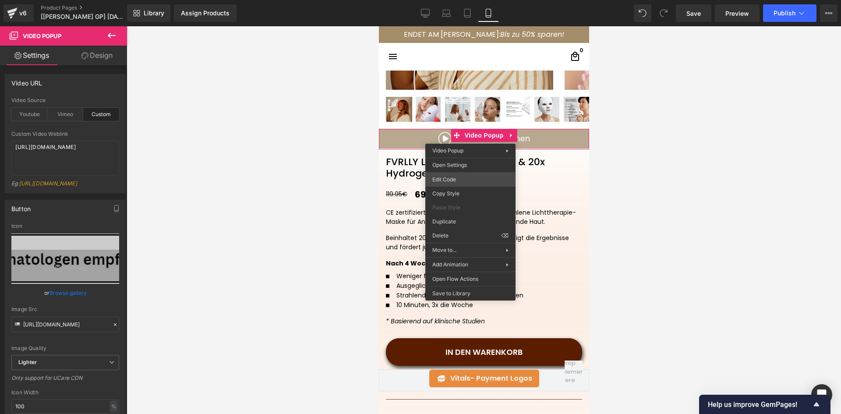
click at [447, 0] on div "Video Popup You are previewing how the will restyle your page. You can not edit…" at bounding box center [420, 0] width 841 height 0
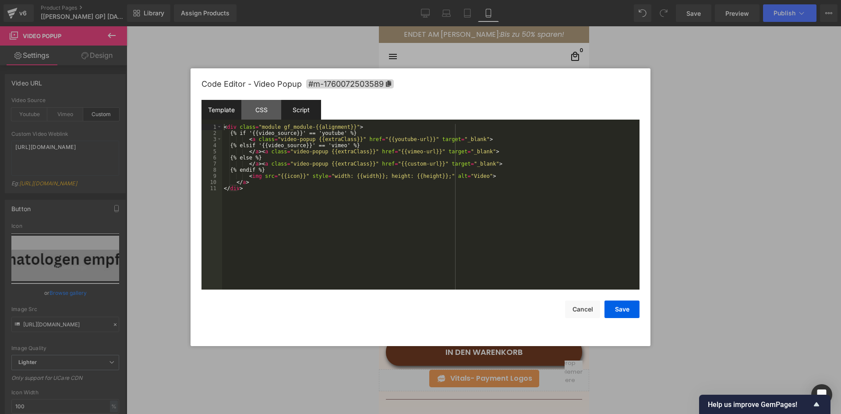
click at [300, 112] on div "Script" at bounding box center [301, 110] width 40 height 20
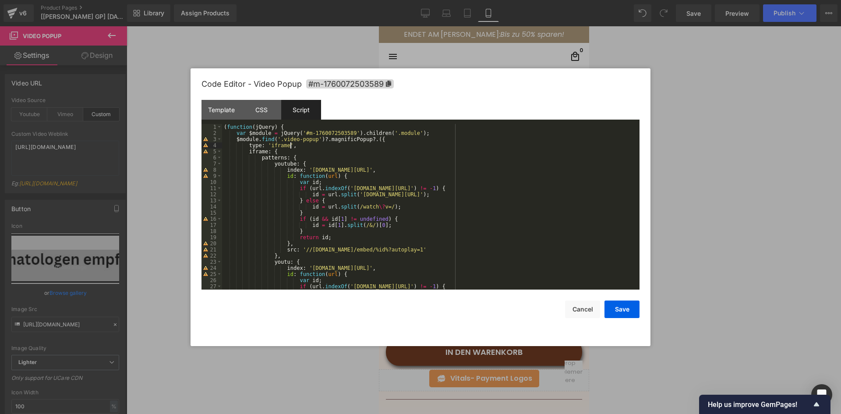
click at [298, 144] on div "( function ( jQuery ) { var $module = jQuery ( '#m-1760072503589' ) . children …" at bounding box center [429, 213] width 414 height 178
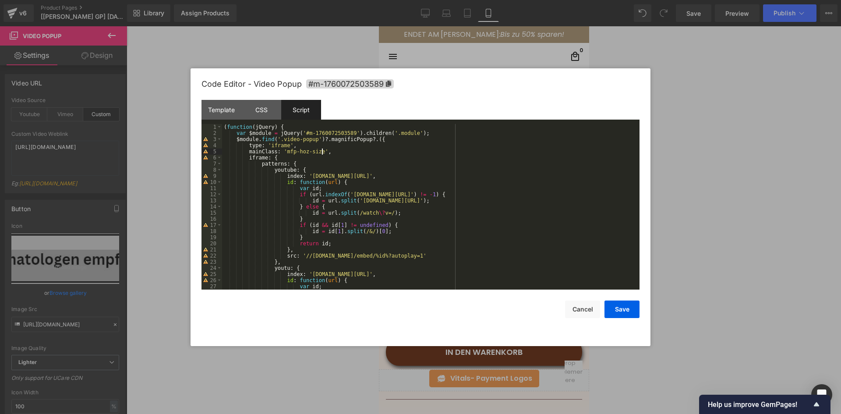
click at [466, 188] on div "( function ( jQuery ) { var $module = jQuery ( '#m-1760072503589' ) . children …" at bounding box center [429, 213] width 414 height 178
click at [616, 310] on button "Save" at bounding box center [621, 309] width 35 height 18
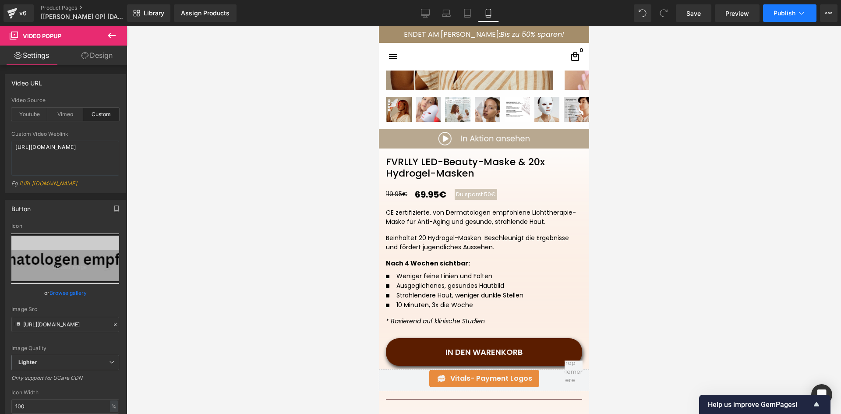
click at [778, 14] on span "Publish" at bounding box center [784, 13] width 22 height 7
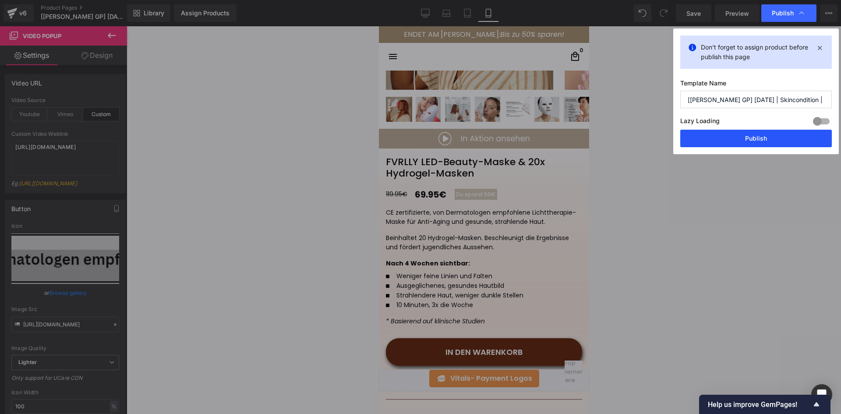
click at [737, 138] on button "Publish" at bounding box center [756, 139] width 152 height 18
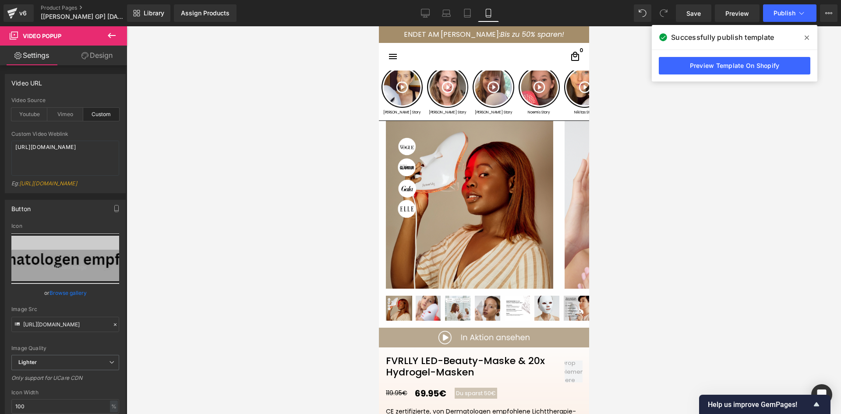
scroll to position [0, 0]
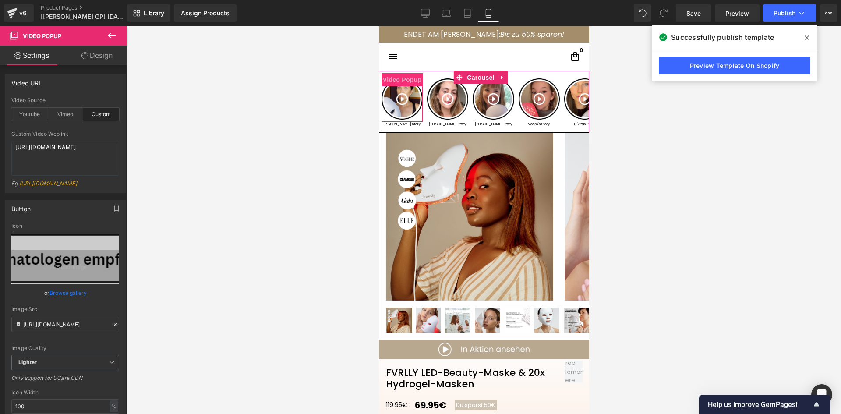
drag, startPoint x: 396, startPoint y: 81, endPoint x: 389, endPoint y: 85, distance: 7.1
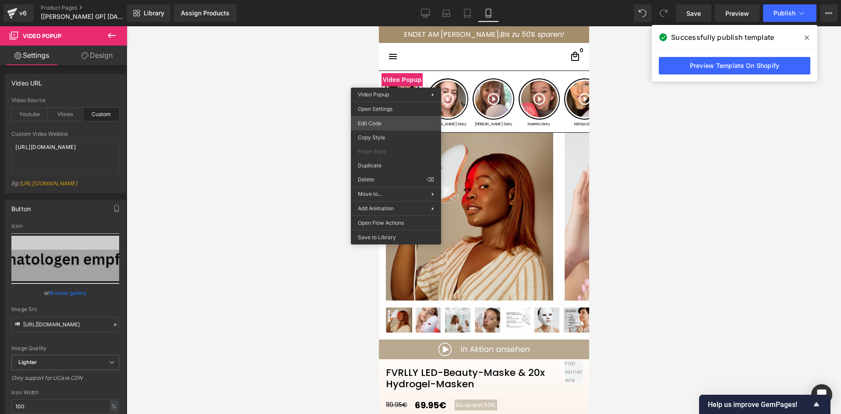
click at [378, 0] on div "Video Popup You are previewing how the will restyle your page. You can not edit…" at bounding box center [420, 0] width 841 height 0
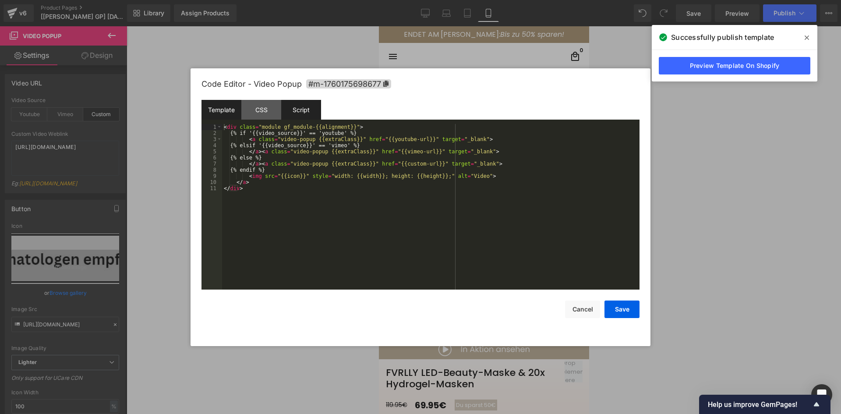
click at [294, 112] on div "Script" at bounding box center [301, 110] width 40 height 20
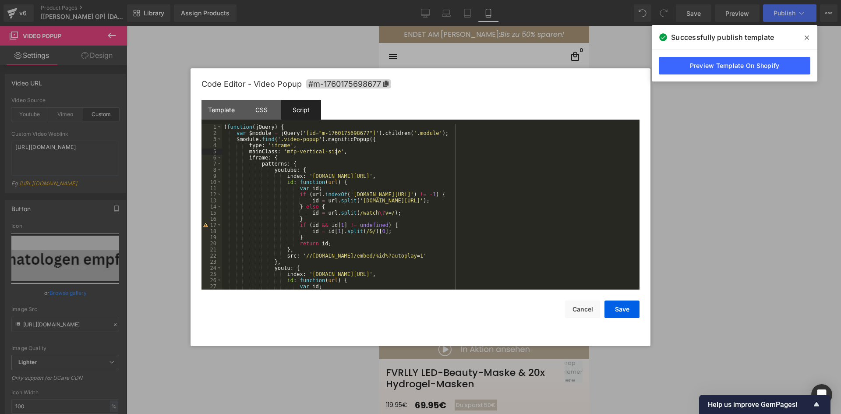
click at [339, 153] on div "( function ( jQuery ) { var $module = jQuery ( '[id="m-1760175698677"]' ) . chi…" at bounding box center [429, 213] width 414 height 178
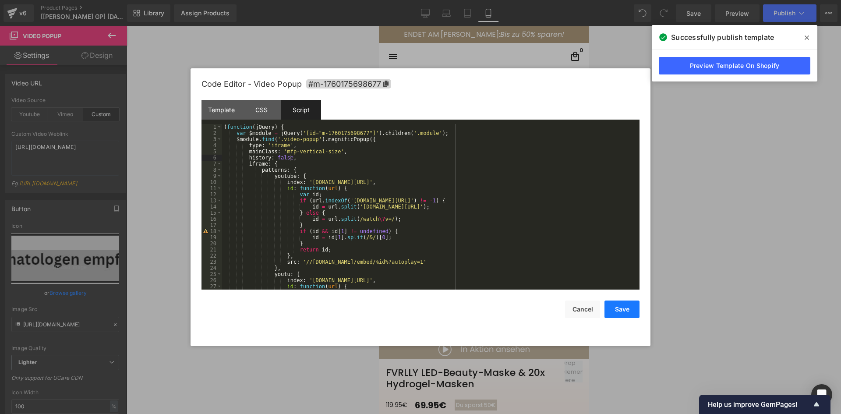
click at [624, 316] on button "Save" at bounding box center [621, 309] width 35 height 18
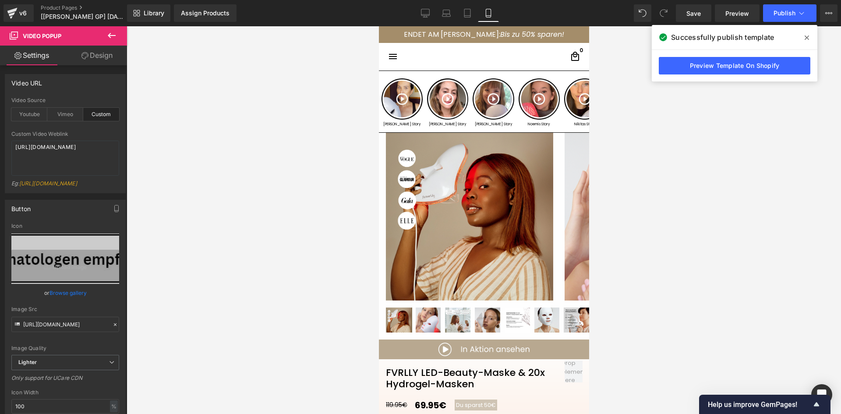
click at [811, 35] on span at bounding box center [807, 38] width 14 height 14
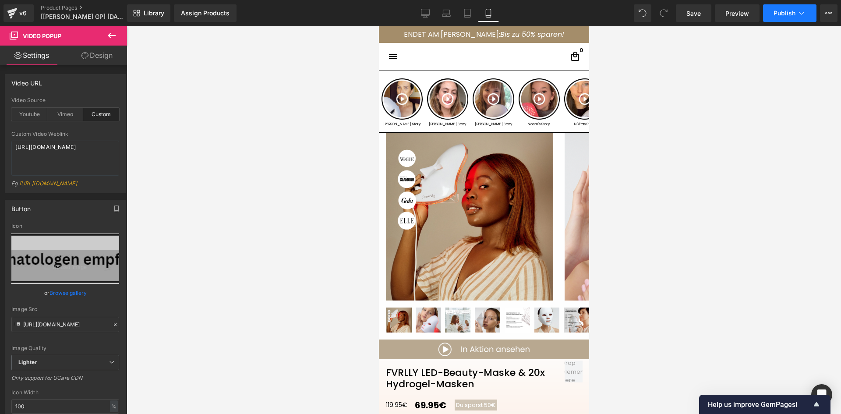
click at [787, 20] on button "Publish" at bounding box center [789, 13] width 53 height 18
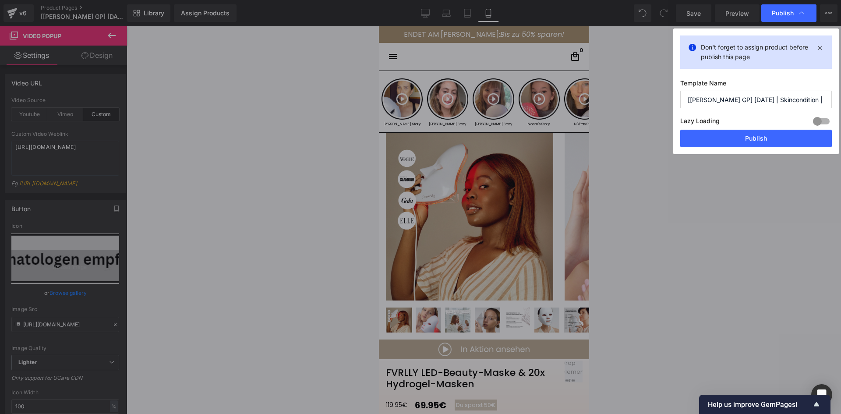
drag, startPoint x: 717, startPoint y: 140, endPoint x: 683, endPoint y: 143, distance: 34.8
click at [717, 139] on button "Publish" at bounding box center [756, 139] width 152 height 18
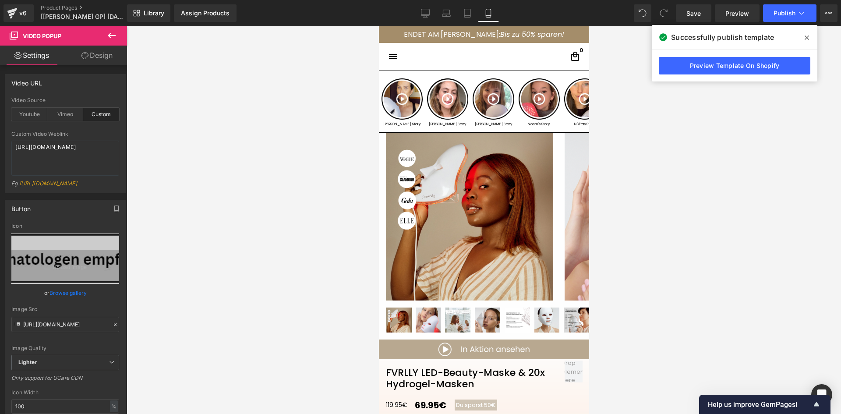
click at [565, 11] on div "Library Assign Products Product Preview No product match your search. Please tr…" at bounding box center [484, 13] width 714 height 18
click at [824, 12] on button "View Live Page View with current Template Save Template to Library Schedule Pub…" at bounding box center [829, 13] width 18 height 18
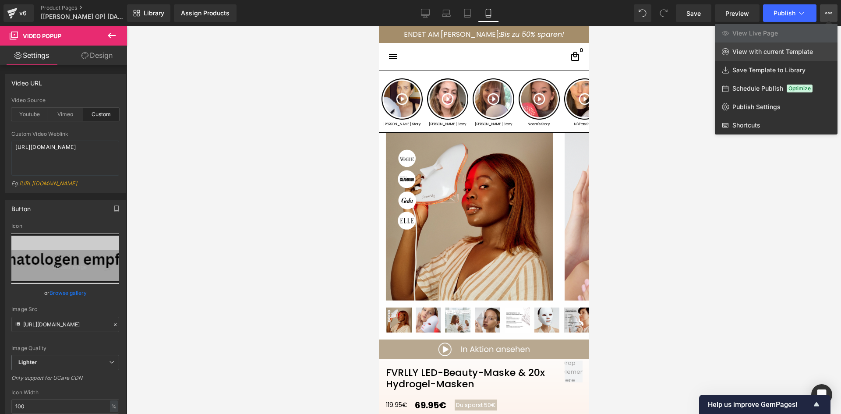
click at [783, 47] on link "View with current Template" at bounding box center [776, 51] width 123 height 18
